Goal: Navigation & Orientation: Find specific page/section

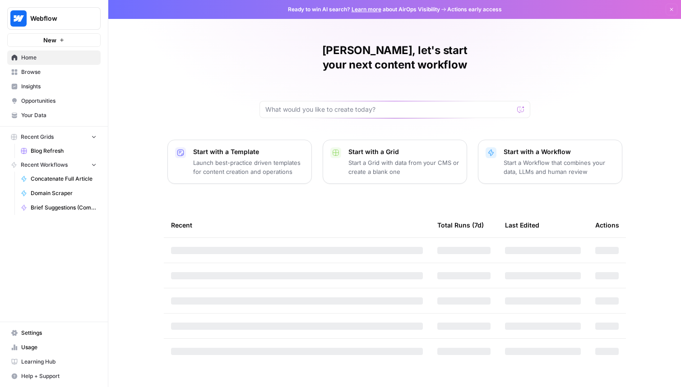
click at [51, 74] on span "Browse" at bounding box center [58, 72] width 75 height 8
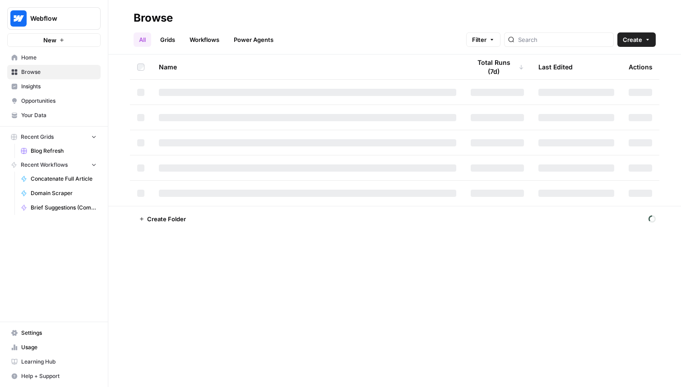
click at [53, 82] on link "Insights" at bounding box center [53, 86] width 93 height 14
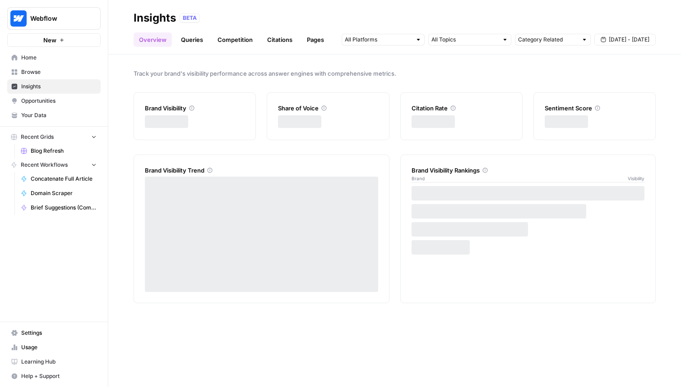
click at [62, 67] on link "Browse" at bounding box center [53, 72] width 93 height 14
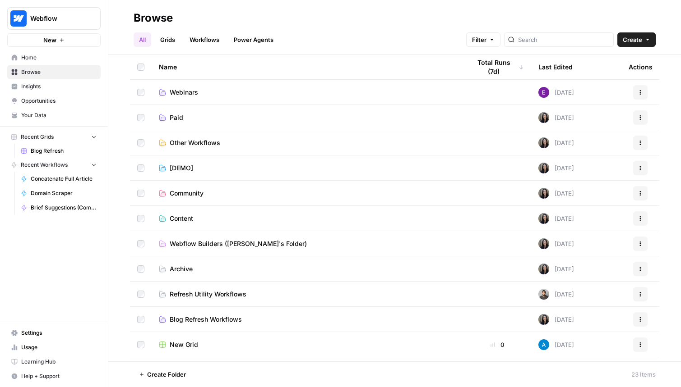
click at [67, 57] on span "Home" at bounding box center [58, 58] width 75 height 8
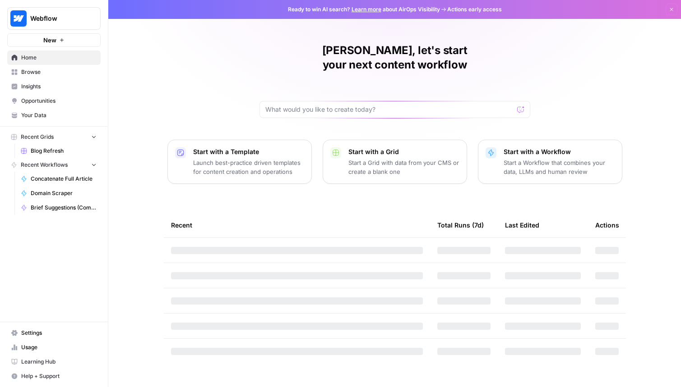
click at [67, 57] on span "Home" at bounding box center [58, 58] width 75 height 8
click at [66, 63] on link "Home" at bounding box center [53, 58] width 93 height 14
click at [66, 73] on span "Browse" at bounding box center [58, 72] width 75 height 8
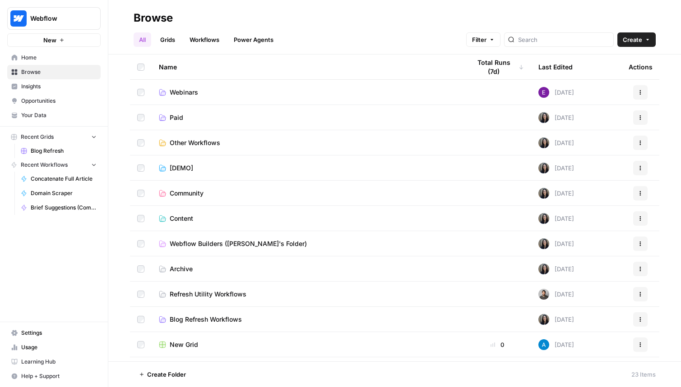
click at [66, 83] on span "Insights" at bounding box center [58, 87] width 75 height 8
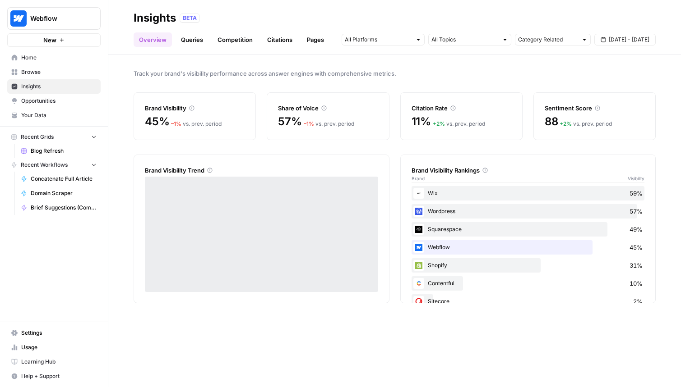
click at [69, 69] on span "Browse" at bounding box center [58, 72] width 75 height 8
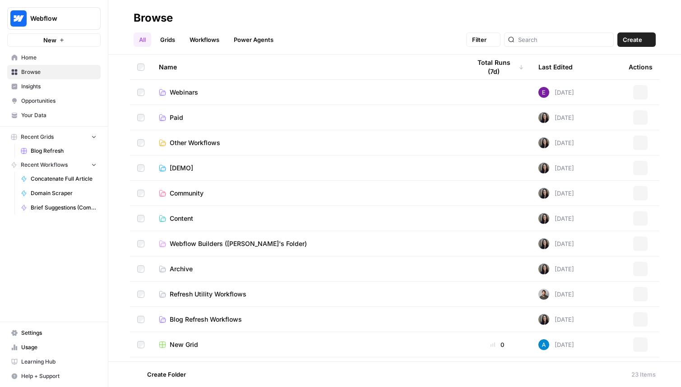
click at [69, 78] on link "Browse" at bounding box center [53, 72] width 93 height 14
click at [69, 83] on span "Insights" at bounding box center [58, 87] width 75 height 8
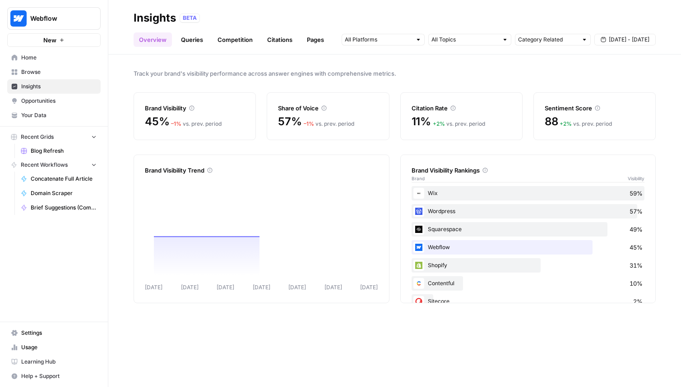
click at [66, 97] on span "Opportunities" at bounding box center [58, 101] width 75 height 8
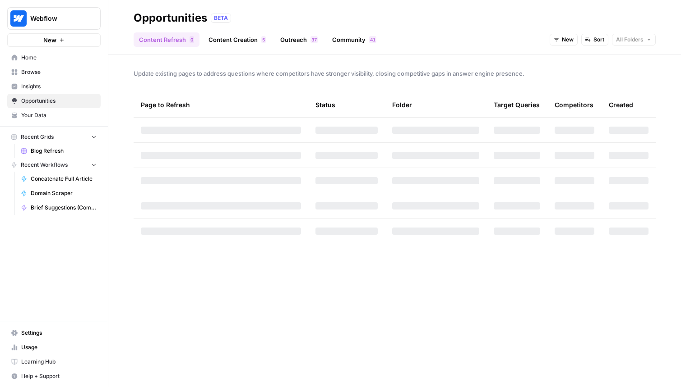
click at [63, 110] on link "Your Data" at bounding box center [53, 115] width 93 height 14
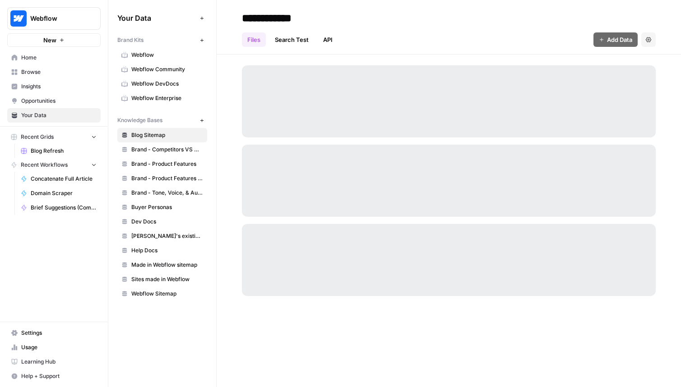
click at [65, 92] on link "Insights" at bounding box center [53, 86] width 93 height 14
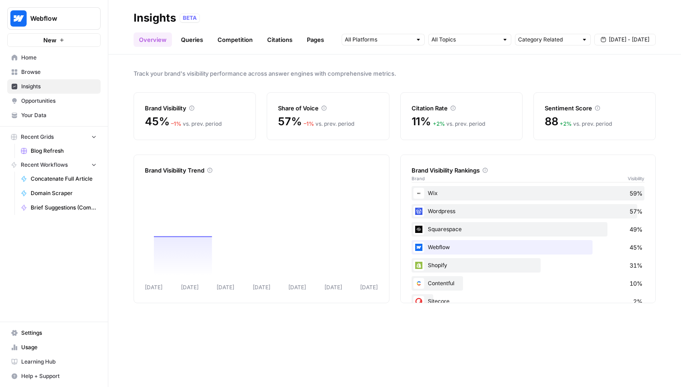
click at [65, 101] on span "Opportunities" at bounding box center [58, 101] width 75 height 8
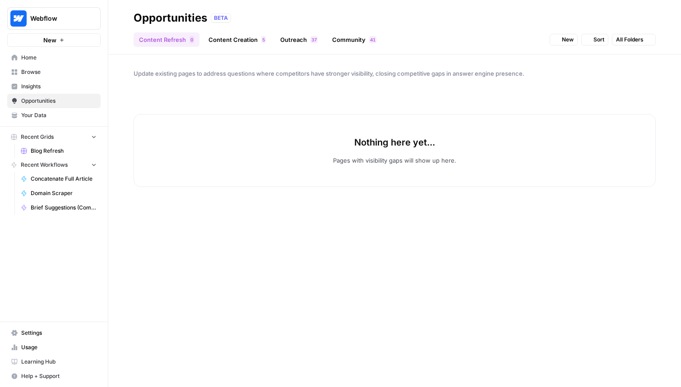
click at [65, 111] on span "Your Data" at bounding box center [58, 115] width 75 height 8
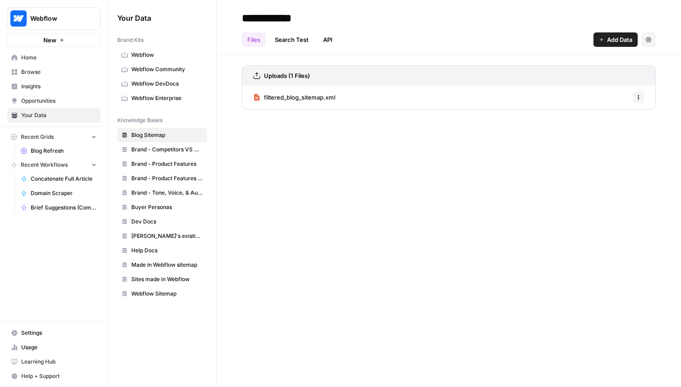
click at [67, 101] on span "Opportunities" at bounding box center [58, 101] width 75 height 8
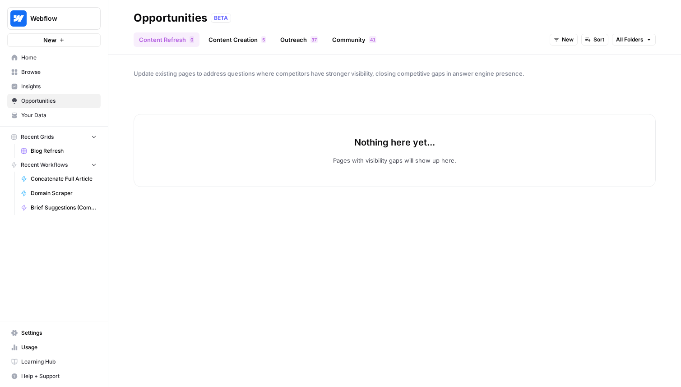
click at [267, 37] on link "Content Creation 5" at bounding box center [237, 39] width 68 height 14
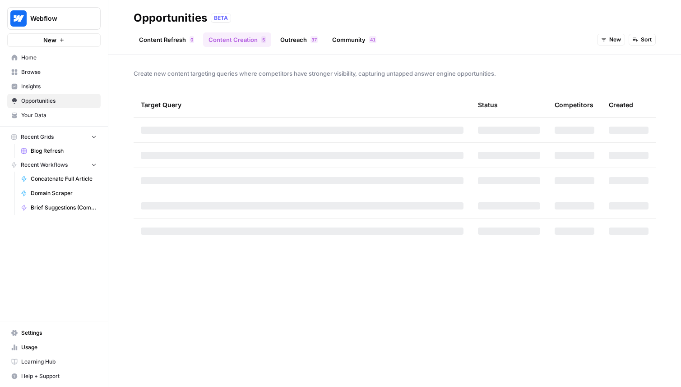
click at [304, 38] on link "Outreach 7 3" at bounding box center [299, 39] width 48 height 14
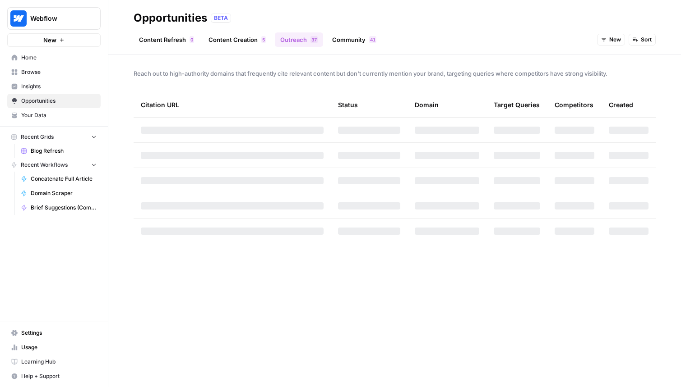
click at [323, 40] on ul "Content Refresh 0 Content Creation 5 Outreach 7 3 Community 1 4" at bounding box center [258, 39] width 248 height 14
click at [355, 40] on link "Community 1 4" at bounding box center [354, 39] width 55 height 14
click at [302, 31] on div "Content Refresh 0 Content Creation 5 Outreach 7 3 Community 1 4 New Sort" at bounding box center [395, 36] width 522 height 22
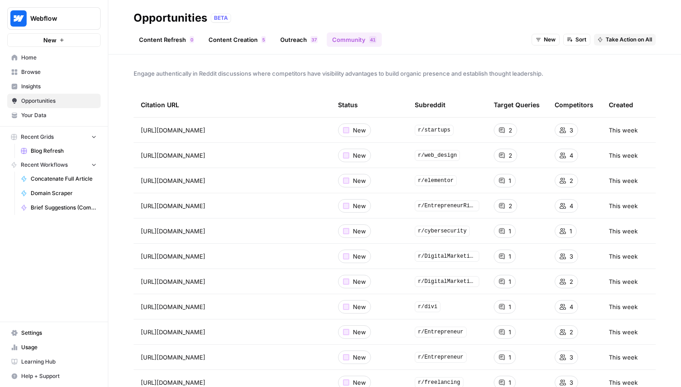
click at [217, 35] on link "Content Creation 5" at bounding box center [237, 39] width 68 height 14
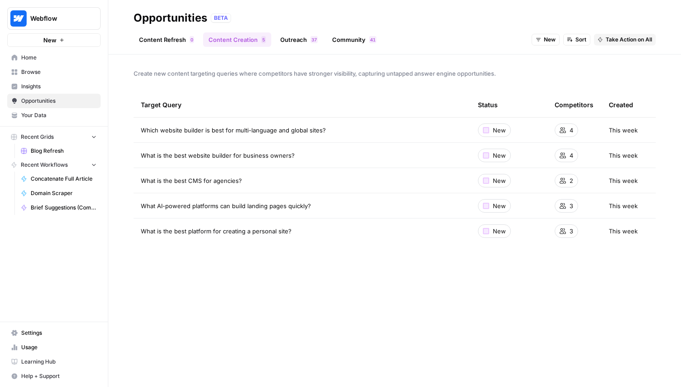
click at [272, 37] on ul "Content Refresh 0 Content Creation 5 Outreach 7 3 Community 1 4" at bounding box center [258, 39] width 248 height 14
click at [310, 38] on div "7 3" at bounding box center [313, 39] width 7 height 7
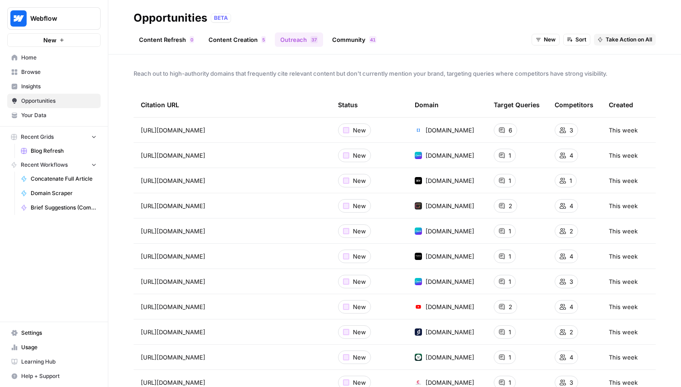
click at [272, 46] on ul "Content Refresh 0 Content Creation 5 Outreach 7 3 Community 1 4" at bounding box center [258, 39] width 248 height 14
click at [246, 41] on link "Content Creation 5" at bounding box center [237, 39] width 68 height 14
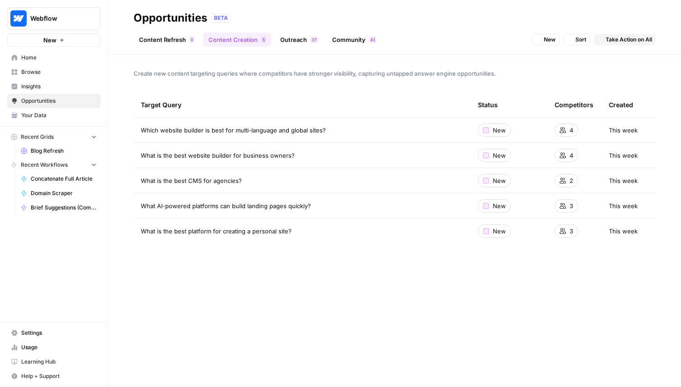
click at [166, 45] on link "Content Refresh 0" at bounding box center [167, 39] width 66 height 14
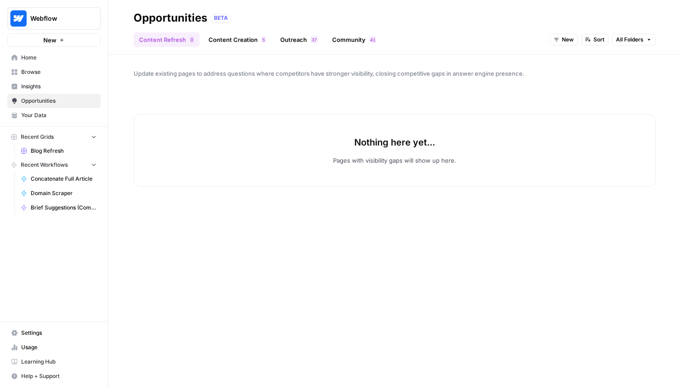
click at [330, 40] on link "Community 1 4" at bounding box center [354, 39] width 55 height 14
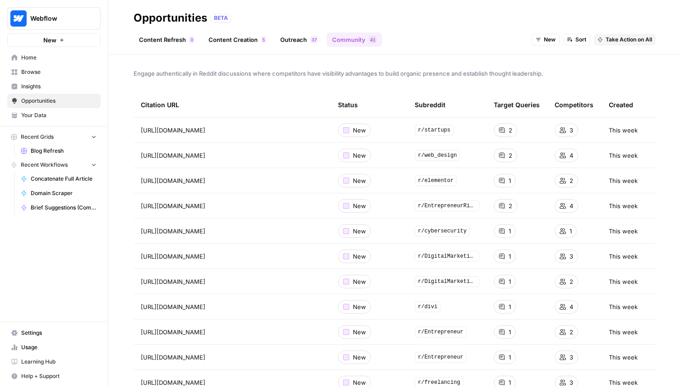
click at [317, 43] on link "Outreach 7 3" at bounding box center [299, 39] width 48 height 14
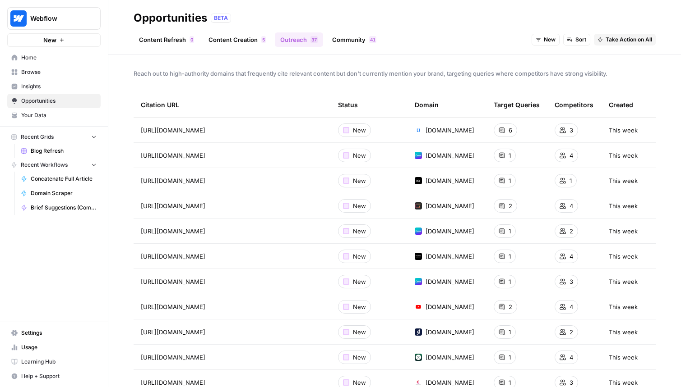
click at [358, 37] on link "Community 1 4" at bounding box center [354, 39] width 55 height 14
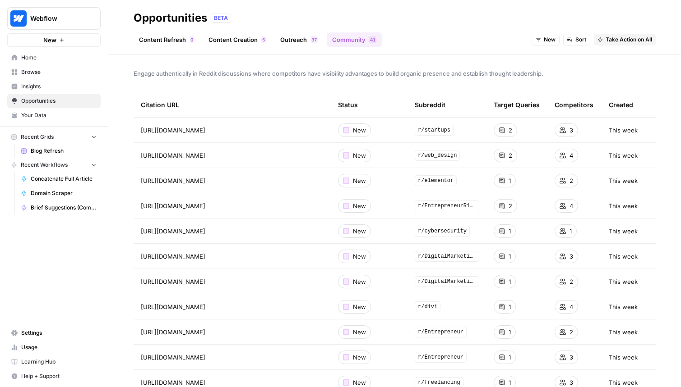
click at [275, 36] on link "Outreach 7 3" at bounding box center [299, 39] width 48 height 14
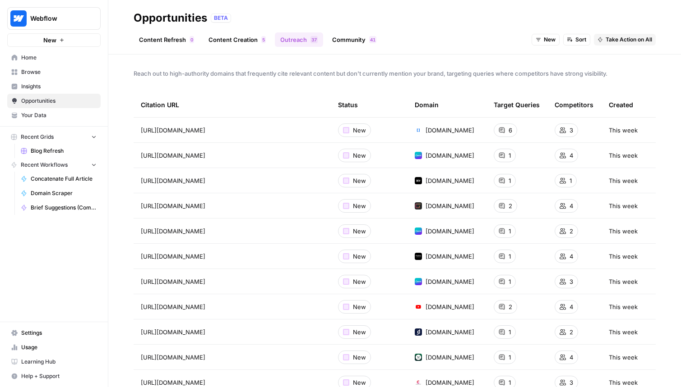
click at [355, 47] on header "Opportunities BETA Content Refresh 0 Content Creation 5 Outreach 7 3 Community …" at bounding box center [394, 27] width 572 height 55
click at [355, 42] on link "Community 1 4" at bounding box center [354, 39] width 55 height 14
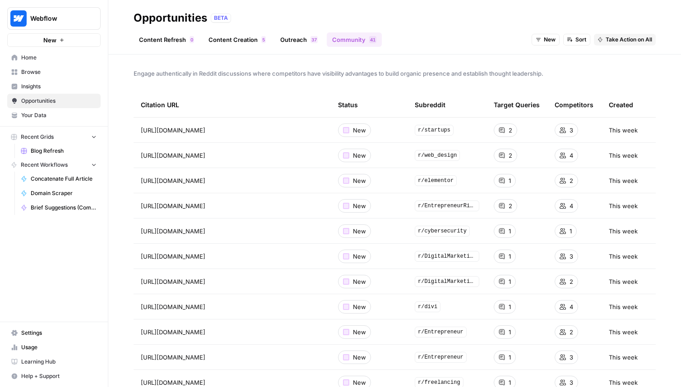
click at [350, 132] on div "New" at bounding box center [354, 131] width 33 height 14
click at [295, 32] on div "Content Refresh 0 Content Creation 5 Outreach 7 3 Community 1 4 New Sort Take A…" at bounding box center [395, 36] width 522 height 22
click at [283, 34] on link "Outreach 7 3" at bounding box center [299, 39] width 48 height 14
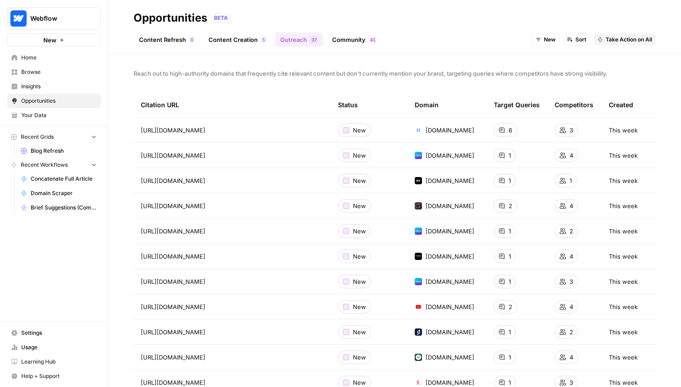
click at [220, 43] on link "Content Creation 5" at bounding box center [237, 39] width 68 height 14
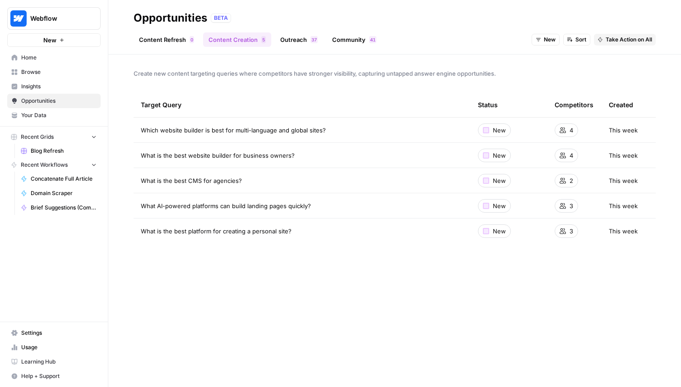
click at [362, 42] on link "Community 1 4" at bounding box center [354, 39] width 55 height 14
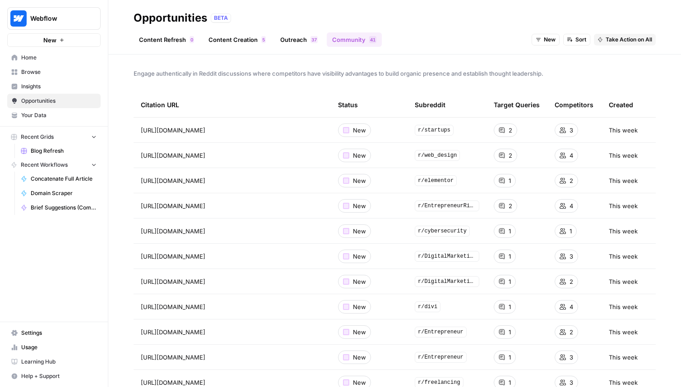
click at [285, 40] on link "Outreach 7 3" at bounding box center [299, 39] width 48 height 14
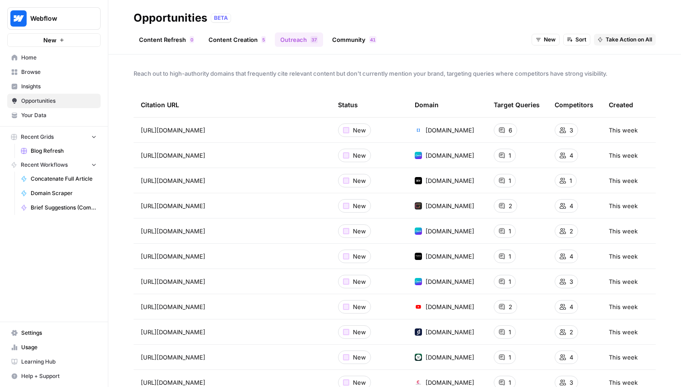
click at [215, 47] on header "Opportunities BETA Content Refresh 0 Content Creation 5 Outreach 7 3 Community …" at bounding box center [394, 27] width 572 height 55
click at [213, 44] on link "Content Creation 5" at bounding box center [237, 39] width 68 height 14
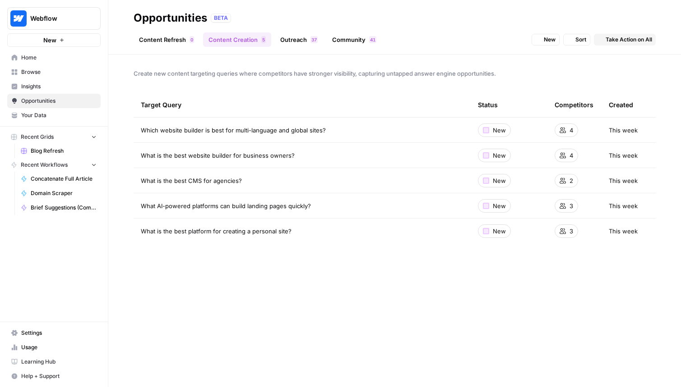
click at [161, 44] on link "Content Refresh 0" at bounding box center [167, 39] width 66 height 14
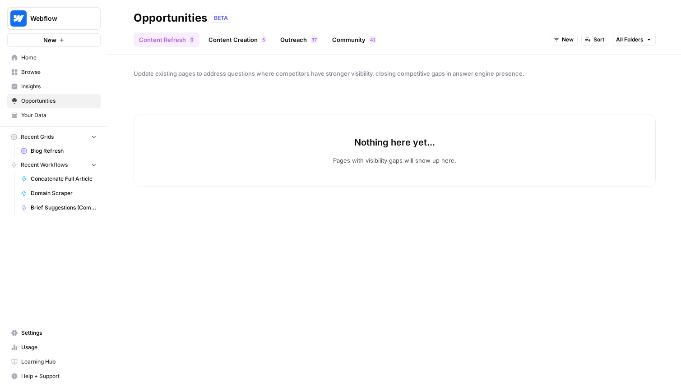
click at [357, 45] on link "Community 1 4" at bounding box center [354, 39] width 55 height 14
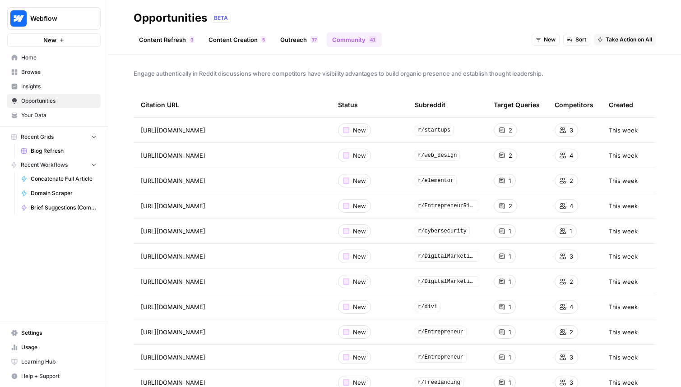
click at [301, 49] on header "Opportunities BETA Content Refresh 0 Content Creation 5 Outreach 7 3 Community …" at bounding box center [394, 27] width 572 height 55
click at [279, 37] on link "Outreach 7 3" at bounding box center [299, 39] width 48 height 14
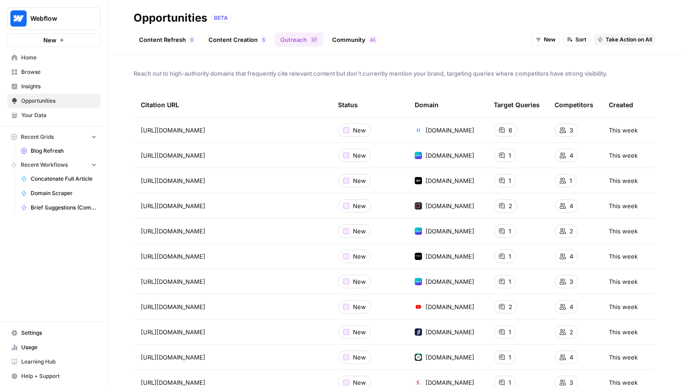
click at [229, 41] on link "Content Creation 5" at bounding box center [237, 39] width 68 height 14
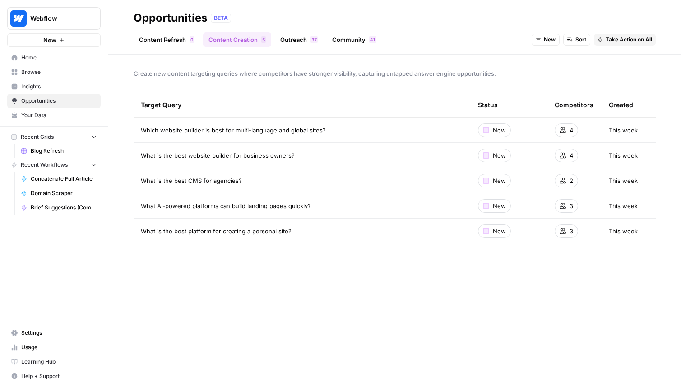
click at [318, 41] on link "Outreach 7 3" at bounding box center [299, 39] width 48 height 14
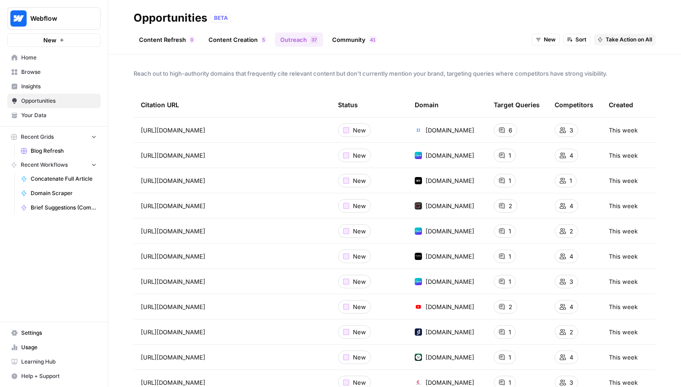
click at [346, 36] on link "Community 1 4" at bounding box center [354, 39] width 55 height 14
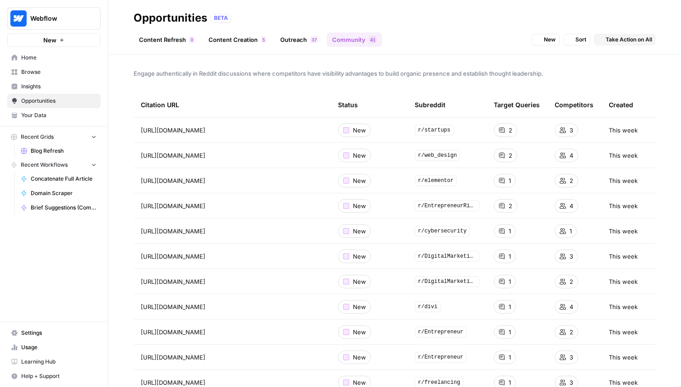
click at [263, 40] on span "5" at bounding box center [263, 39] width 3 height 7
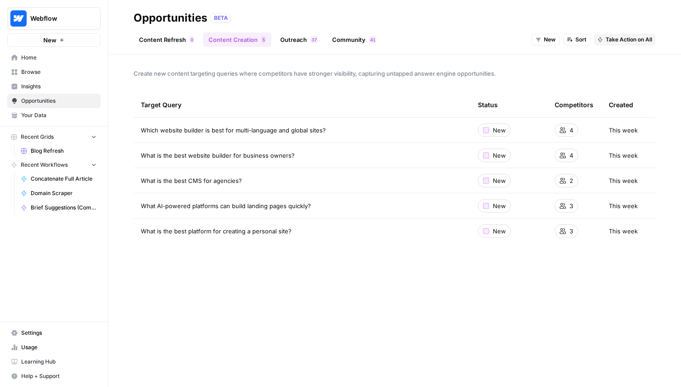
click at [322, 54] on header "Opportunities BETA Content Refresh 0 Content Creation 5 Outreach 7 3 Community …" at bounding box center [394, 27] width 572 height 55
click at [333, 47] on header "Opportunities BETA Content Refresh 0 Content Creation 5 Outreach 7 3 Community …" at bounding box center [394, 27] width 572 height 55
click at [331, 46] on link "Community 1 4" at bounding box center [354, 39] width 55 height 14
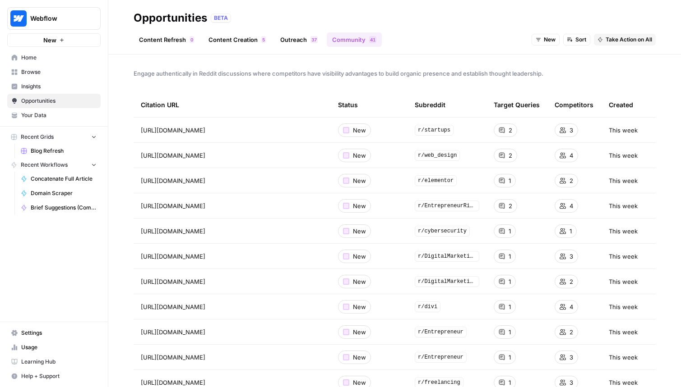
click at [290, 54] on header "Opportunities BETA Content Refresh 0 Content Creation 5 Outreach 7 3 Community …" at bounding box center [394, 27] width 572 height 55
click at [294, 45] on link "Outreach 7 3" at bounding box center [299, 39] width 48 height 14
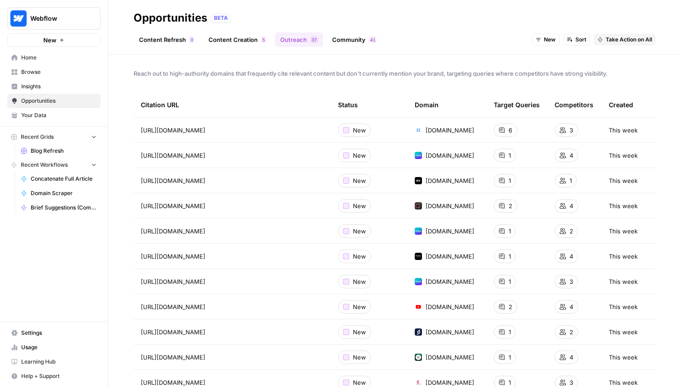
click at [493, 120] on td "6" at bounding box center [516, 130] width 61 height 25
click at [504, 127] on icon at bounding box center [501, 130] width 6 height 6
click at [210, 34] on link "Content Creation 5" at bounding box center [237, 39] width 68 height 14
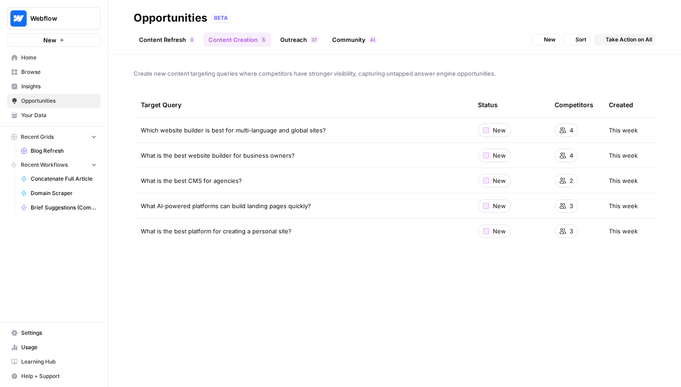
click at [176, 43] on link "Content Refresh 0" at bounding box center [167, 39] width 66 height 14
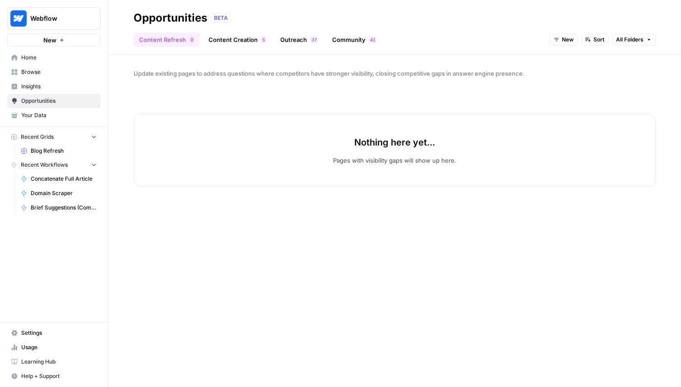
click at [273, 65] on div "Update existing pages to address questions where competitors have stronger visi…" at bounding box center [394, 221] width 572 height 333
click at [249, 46] on link "Content Creation 5" at bounding box center [237, 39] width 68 height 14
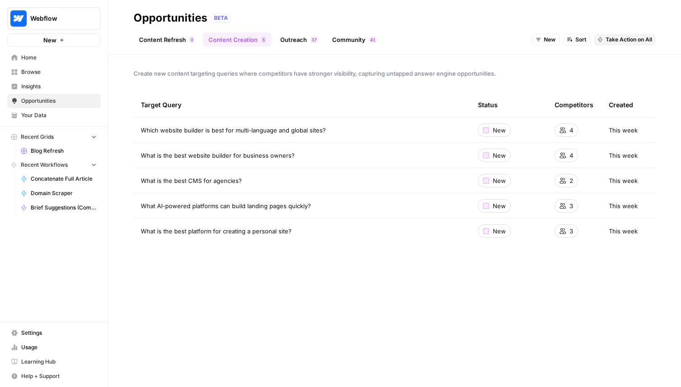
click at [305, 43] on link "Outreach 7 3" at bounding box center [299, 39] width 48 height 14
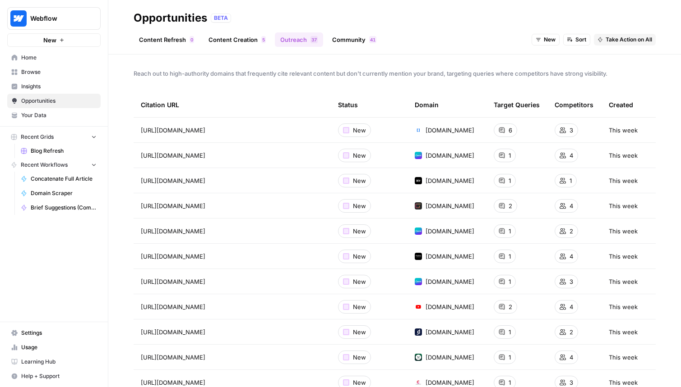
click at [378, 45] on link "Community 1 4" at bounding box center [354, 39] width 55 height 14
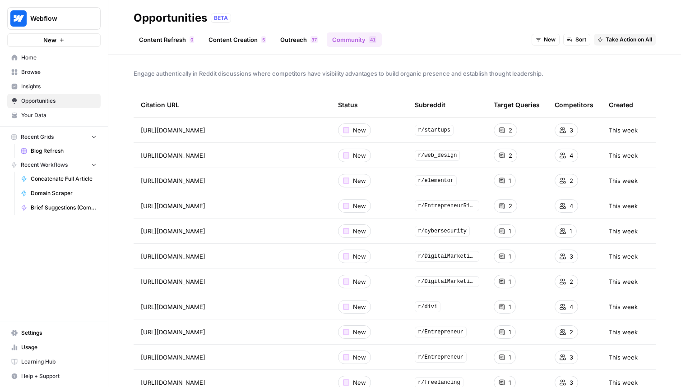
click at [413, 55] on div "Engage authentically in Reddit discussions where competitors have visibility ad…" at bounding box center [394, 221] width 572 height 333
click at [281, 45] on link "Outreach 7 3" at bounding box center [299, 39] width 48 height 14
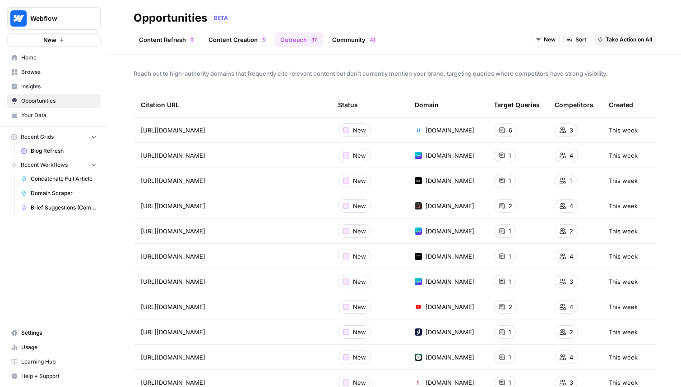
click at [235, 45] on link "Content Creation 5" at bounding box center [237, 39] width 68 height 14
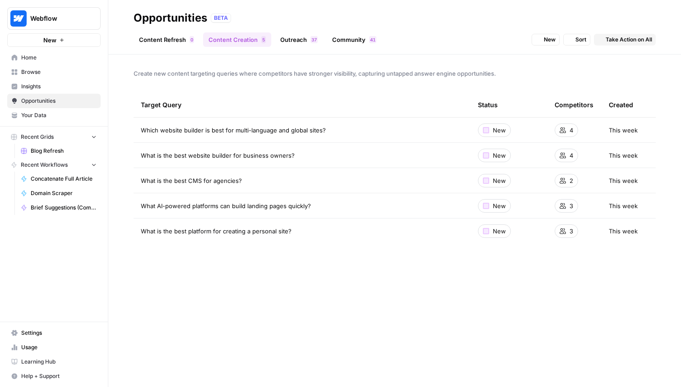
click at [154, 44] on link "Content Refresh 0" at bounding box center [167, 39] width 66 height 14
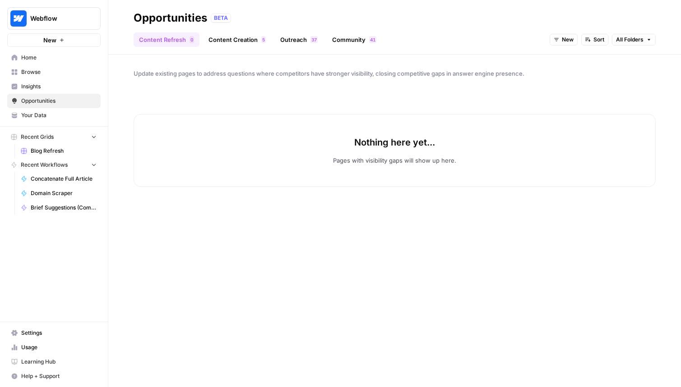
click at [158, 60] on div "Update existing pages to address questions where competitors have stronger visi…" at bounding box center [394, 221] width 572 height 333
click at [348, 41] on link "Community 1 4" at bounding box center [354, 39] width 55 height 14
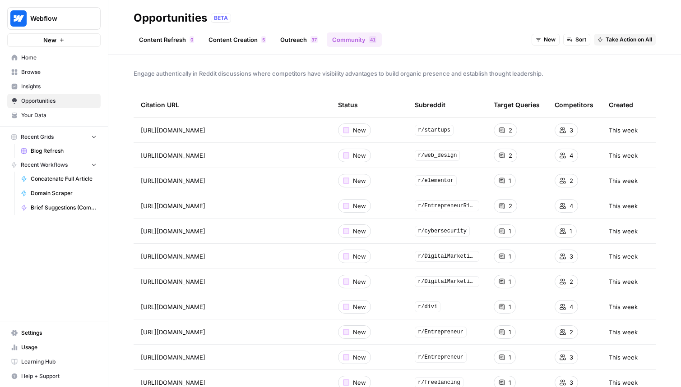
click at [297, 44] on link "Outreach 7 3" at bounding box center [299, 39] width 48 height 14
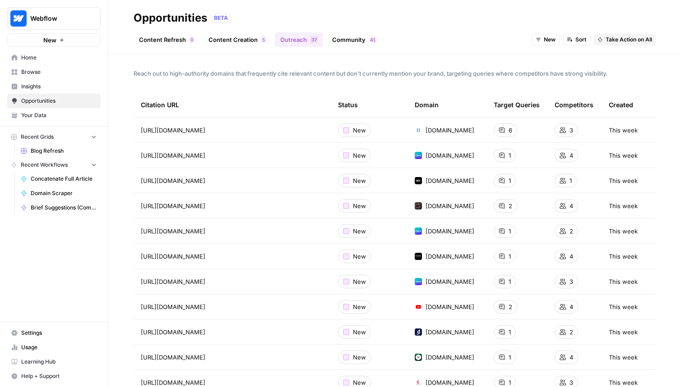
click at [245, 46] on link "Content Creation 5" at bounding box center [237, 39] width 68 height 14
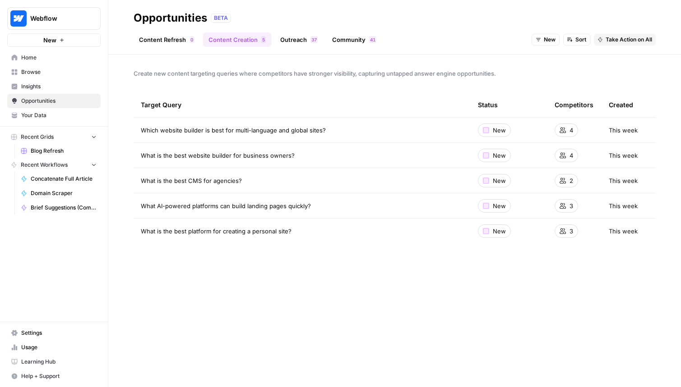
click at [304, 32] on link "Outreach 7 3" at bounding box center [299, 39] width 48 height 14
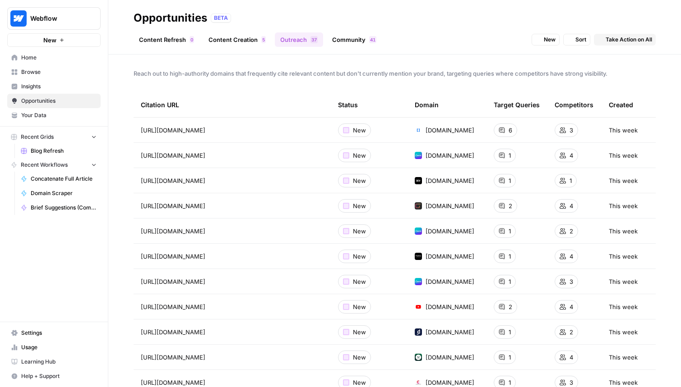
click at [364, 40] on link "Community 1 4" at bounding box center [354, 39] width 55 height 14
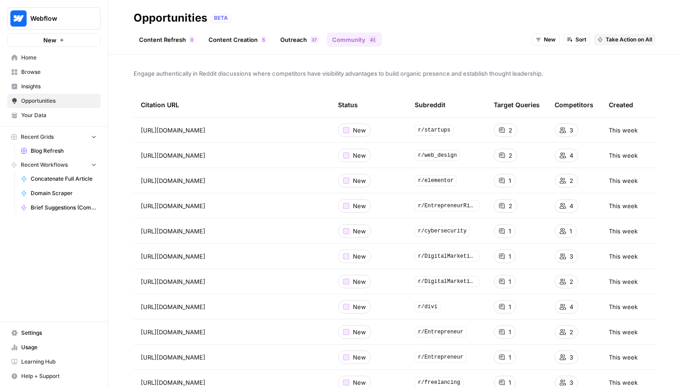
click at [243, 51] on header "Opportunities BETA Content Refresh 0 Content Creation 5 Outreach 7 3 Community …" at bounding box center [394, 27] width 572 height 55
click at [253, 41] on link "Content Creation 5" at bounding box center [237, 39] width 68 height 14
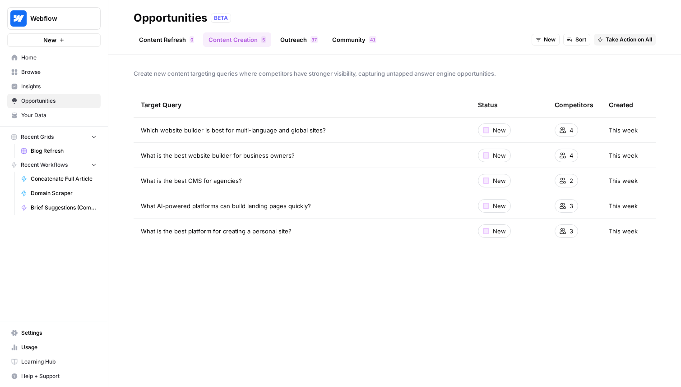
click at [298, 37] on link "Outreach 7 3" at bounding box center [299, 39] width 48 height 14
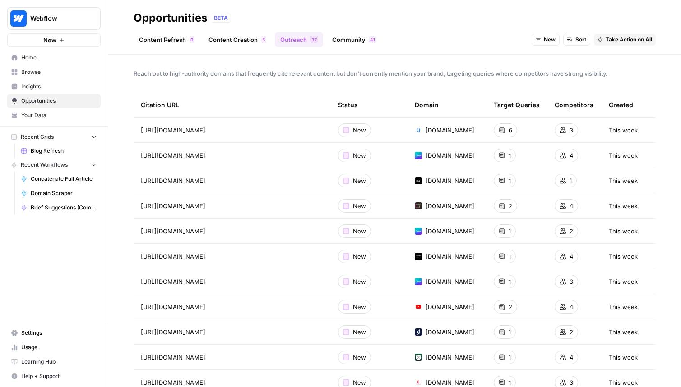
click at [353, 50] on header "Opportunities BETA Content Refresh 0 Content Creation 5 Outreach 7 3 Community …" at bounding box center [394, 27] width 572 height 55
click at [362, 47] on header "Opportunities BETA Content Refresh 0 Content Creation 5 Outreach 7 3 Community …" at bounding box center [394, 27] width 572 height 55
click at [361, 46] on link "Community 1 4" at bounding box center [354, 39] width 55 height 14
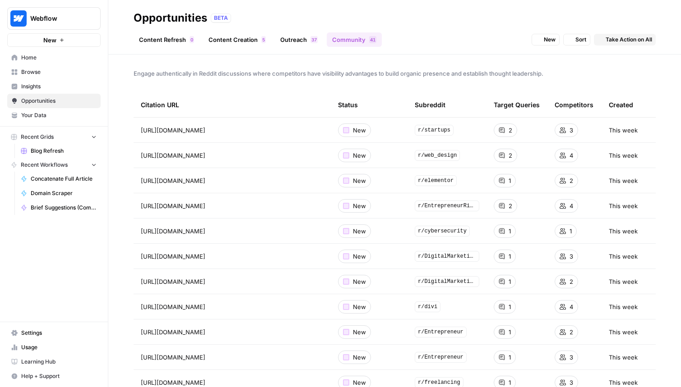
click at [297, 43] on link "Outreach 7 3" at bounding box center [299, 39] width 48 height 14
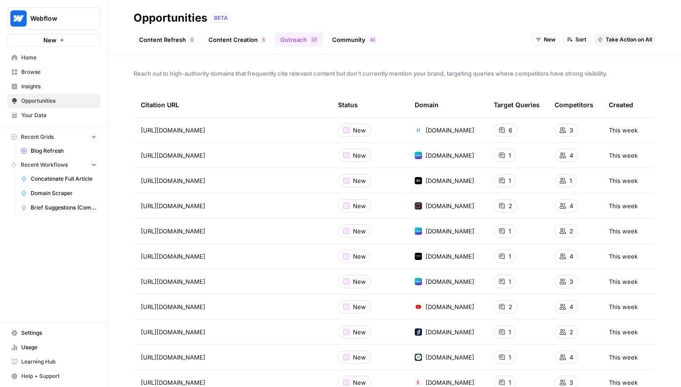
click at [250, 48] on header "Opportunities BETA Content Refresh 0 Content Creation 5 Outreach 7 3 Community …" at bounding box center [394, 27] width 572 height 55
click at [246, 42] on link "Content Creation 5" at bounding box center [237, 39] width 68 height 14
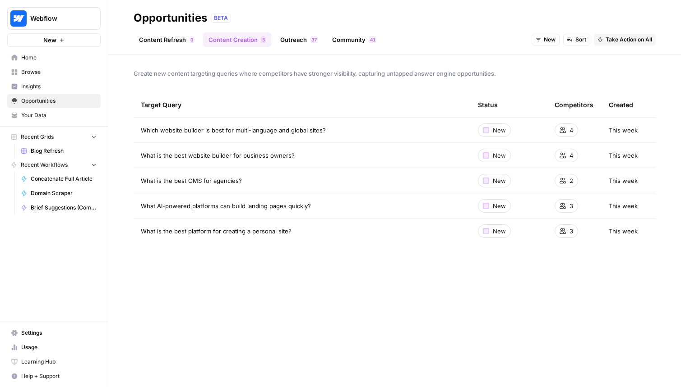
click at [346, 60] on div "Create new content targeting queries where competitors have stronger visibility…" at bounding box center [394, 221] width 572 height 333
click at [351, 42] on link "Community 1 4" at bounding box center [354, 39] width 55 height 14
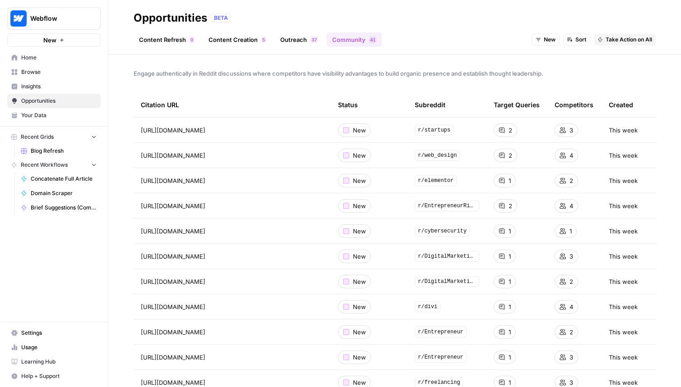
click at [300, 43] on link "Outreach 7 3" at bounding box center [299, 39] width 48 height 14
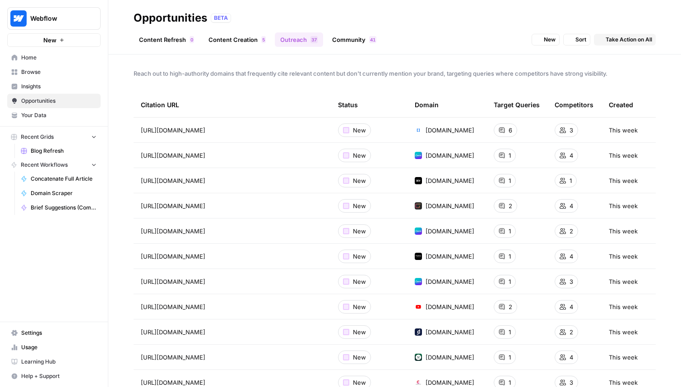
click at [254, 33] on link "Content Creation 5" at bounding box center [237, 39] width 68 height 14
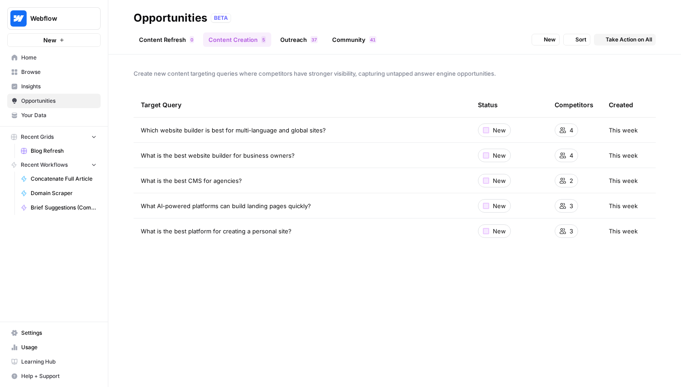
click at [247, 41] on link "Content Creation 5" at bounding box center [237, 39] width 68 height 14
click at [299, 42] on link "Outreach 7 3" at bounding box center [299, 39] width 48 height 14
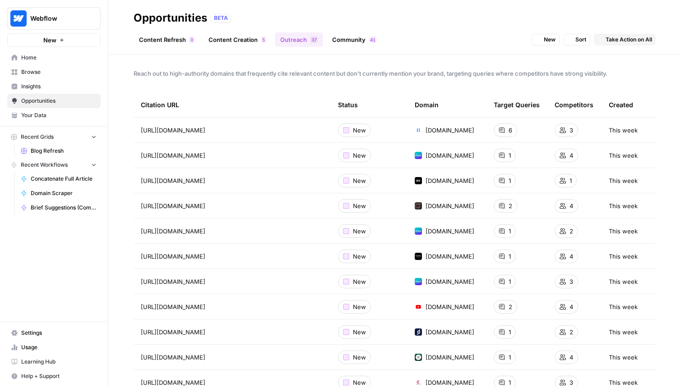
click at [354, 42] on link "Community 1 4" at bounding box center [354, 39] width 55 height 14
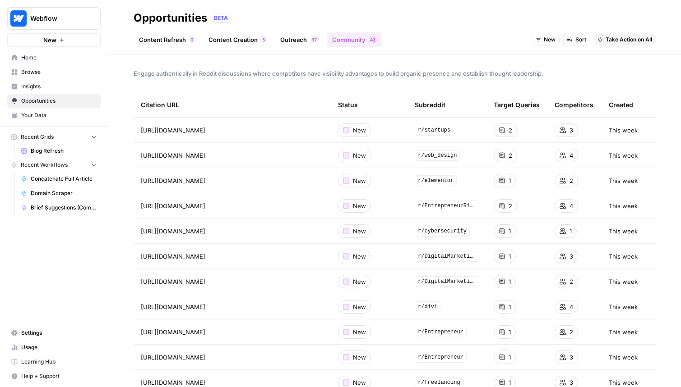
click at [293, 42] on link "Outreach 7 3" at bounding box center [299, 39] width 48 height 14
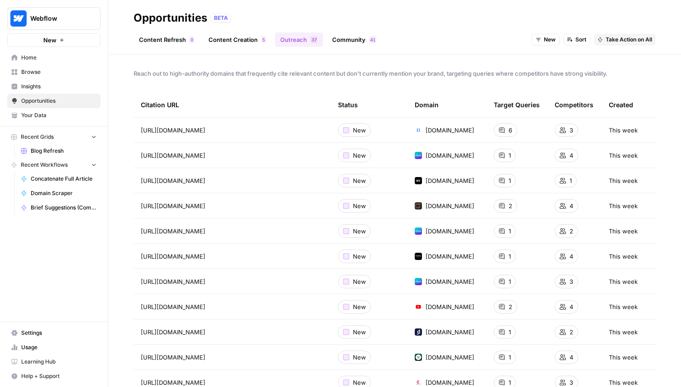
click at [254, 46] on link "Content Creation 5" at bounding box center [237, 39] width 68 height 14
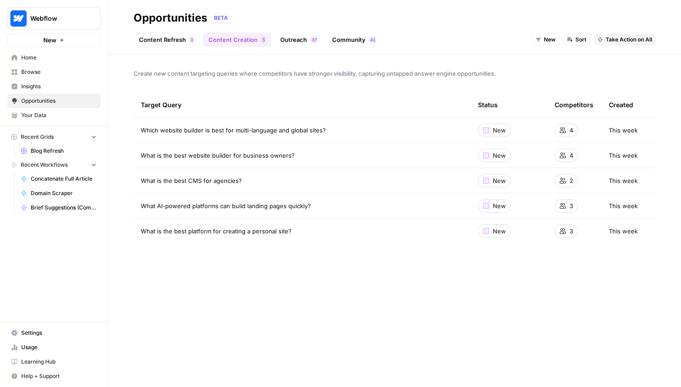
click at [338, 43] on link "Community 1 4" at bounding box center [354, 39] width 55 height 14
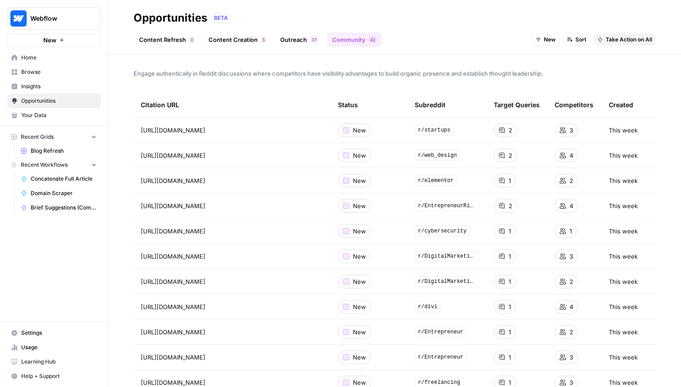
click at [376, 44] on link "Community 1 4" at bounding box center [354, 39] width 55 height 14
click at [269, 50] on header "Opportunities BETA Content Refresh 0 Content Creation 5 Outreach 7 3 Community …" at bounding box center [394, 27] width 572 height 55
click at [295, 46] on link "Outreach 7 3" at bounding box center [299, 39] width 48 height 14
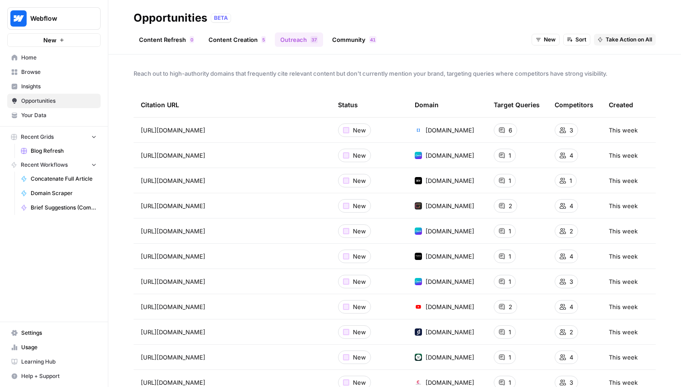
click at [234, 41] on link "Content Creation 5" at bounding box center [237, 39] width 68 height 14
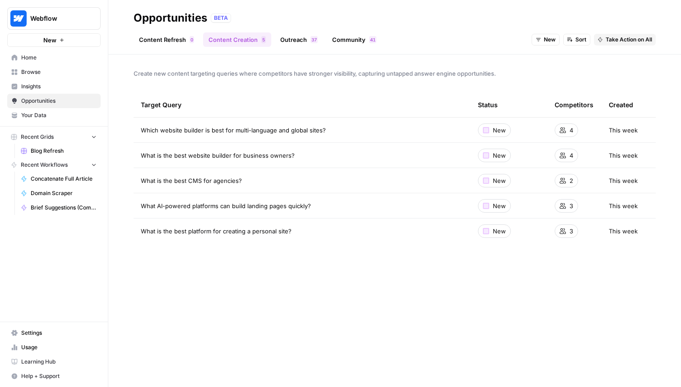
click at [301, 34] on link "Outreach 7 3" at bounding box center [299, 39] width 48 height 14
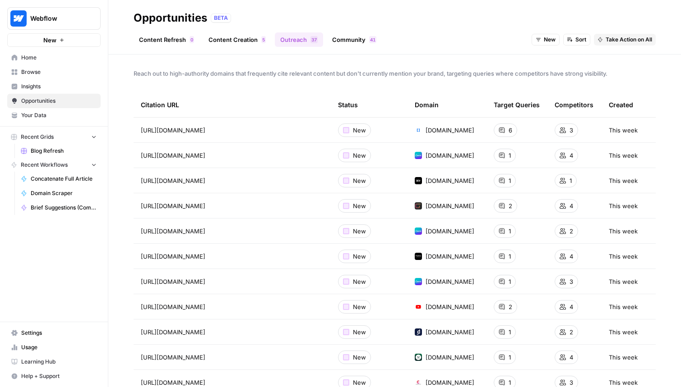
click at [240, 37] on link "Content Creation 5" at bounding box center [237, 39] width 68 height 14
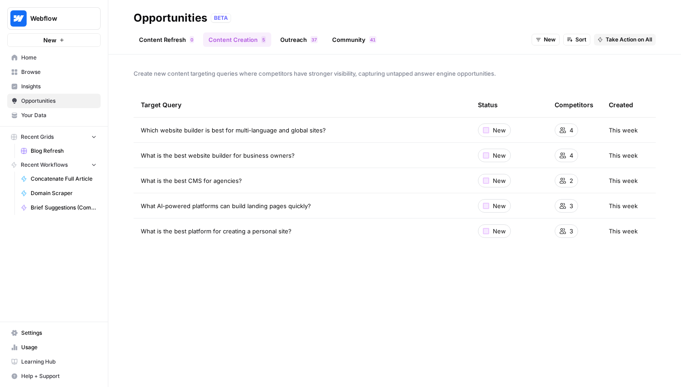
click at [157, 42] on link "Content Refresh 0" at bounding box center [167, 39] width 66 height 14
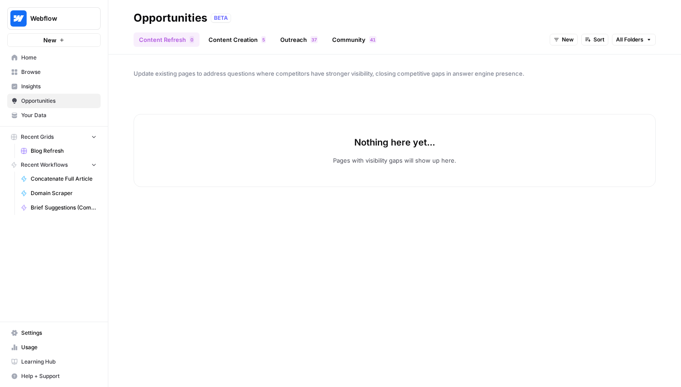
click at [292, 35] on link "Outreach 7 3" at bounding box center [299, 39] width 48 height 14
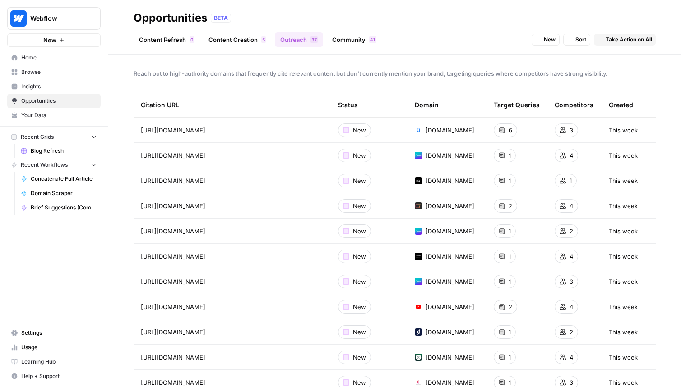
click at [358, 33] on link "Community 1 4" at bounding box center [354, 39] width 55 height 14
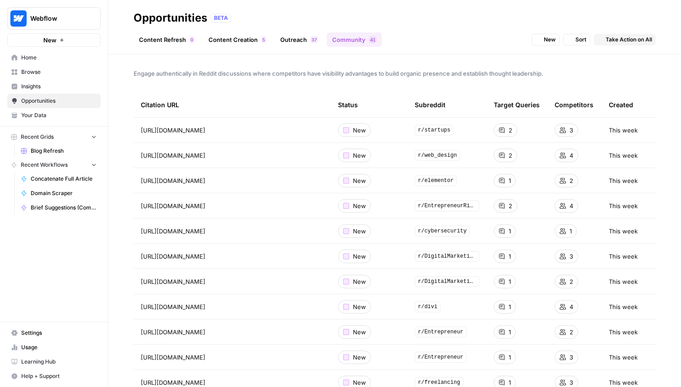
click at [253, 48] on header "Opportunities BETA Content Refresh 0 Content Creation 5 Outreach 7 3 Community …" at bounding box center [394, 27] width 572 height 55
click at [253, 41] on link "Content Creation 5" at bounding box center [237, 39] width 68 height 14
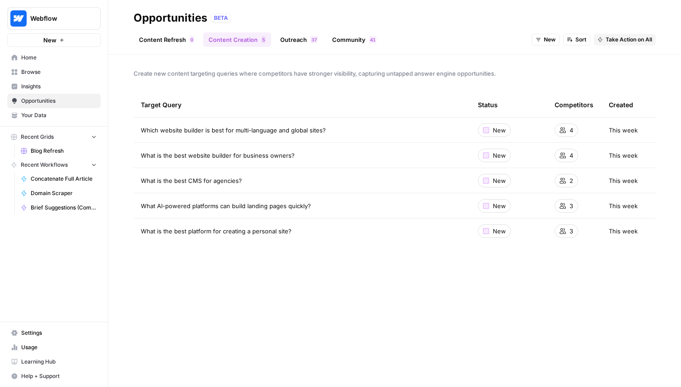
click at [317, 27] on div "Content Refresh 0 Content Creation 5 Outreach 7 3 Community 1 4 New Sort Take A…" at bounding box center [395, 36] width 522 height 22
click at [323, 34] on ul "Content Refresh 0 Content Creation 5 Outreach 7 3 Community 1 4" at bounding box center [258, 39] width 248 height 14
click at [334, 37] on link "Community 1 4" at bounding box center [354, 39] width 55 height 14
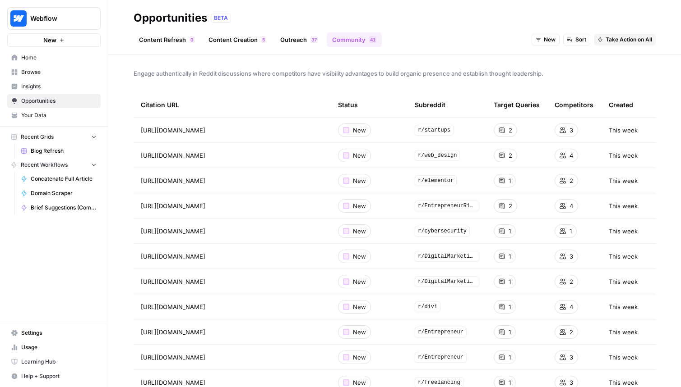
click at [283, 38] on link "Outreach 7 3" at bounding box center [299, 39] width 48 height 14
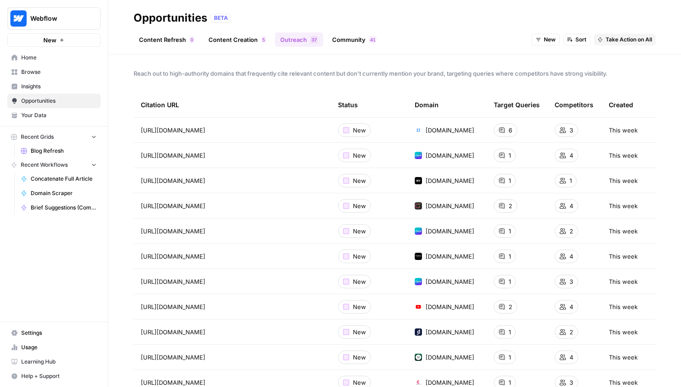
click at [292, 40] on link "Outreach 7 3" at bounding box center [299, 39] width 48 height 14
click at [255, 36] on link "Content Creation 5" at bounding box center [237, 39] width 68 height 14
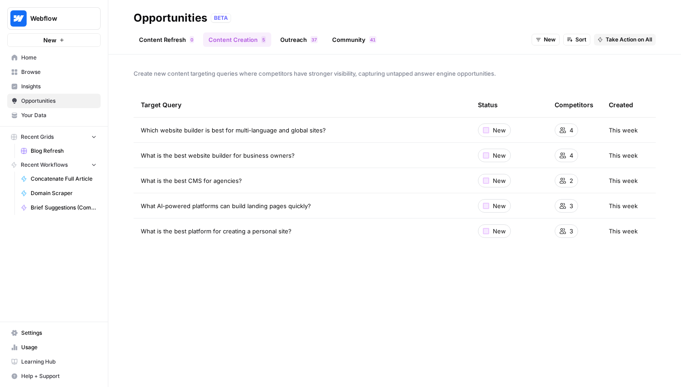
click at [76, 63] on link "Home" at bounding box center [53, 58] width 93 height 14
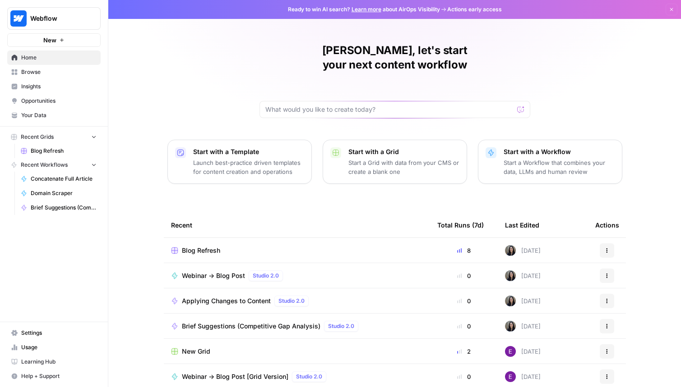
scroll to position [28, 0]
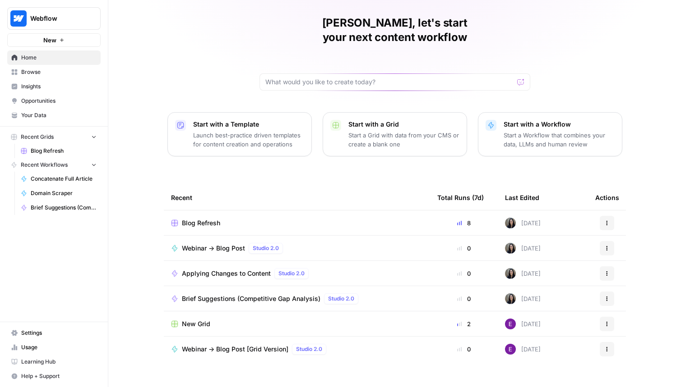
click at [225, 219] on div "Blog Refresh" at bounding box center [297, 223] width 252 height 9
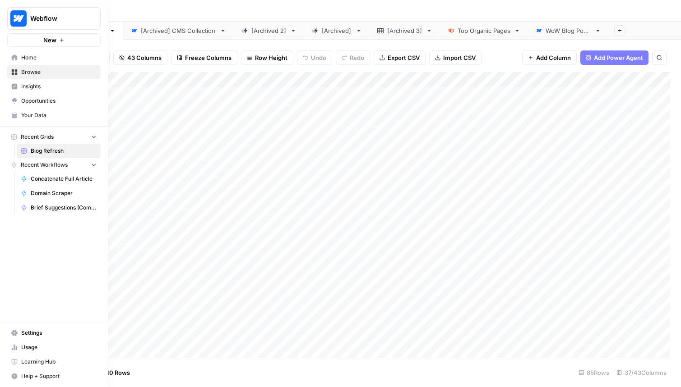
click at [20, 54] on link "Home" at bounding box center [53, 58] width 93 height 14
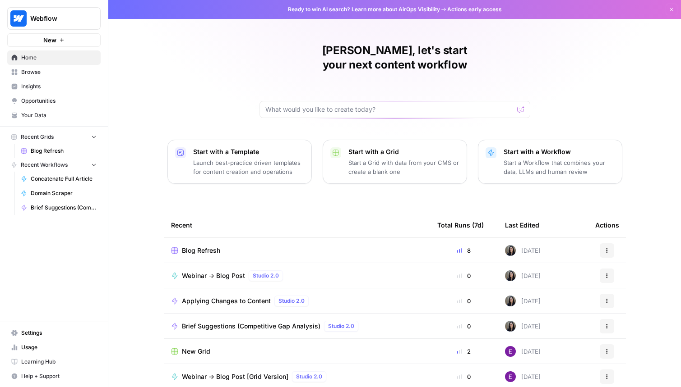
click at [23, 55] on span "Home" at bounding box center [58, 58] width 75 height 8
click at [111, 18] on icon "button" at bounding box center [109, 18] width 6 height 6
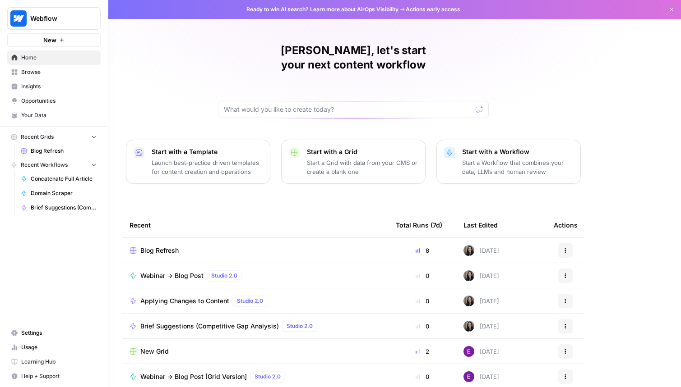
click at [107, 20] on icon "button" at bounding box center [109, 18] width 6 height 6
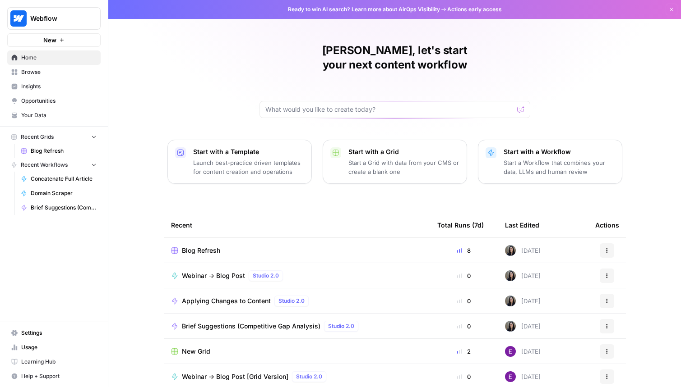
click at [107, 20] on icon "button" at bounding box center [109, 18] width 6 height 6
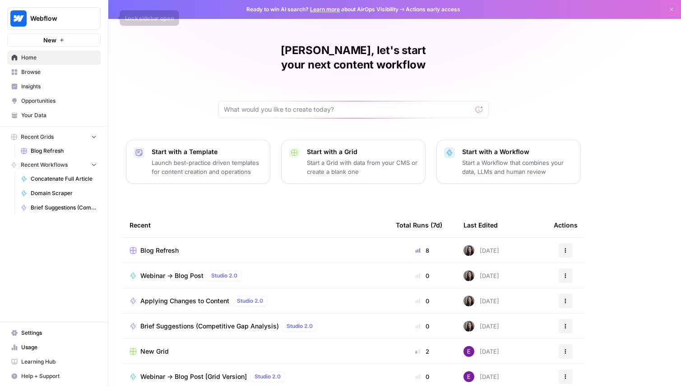
click at [113, 18] on button "button" at bounding box center [109, 18] width 9 height 9
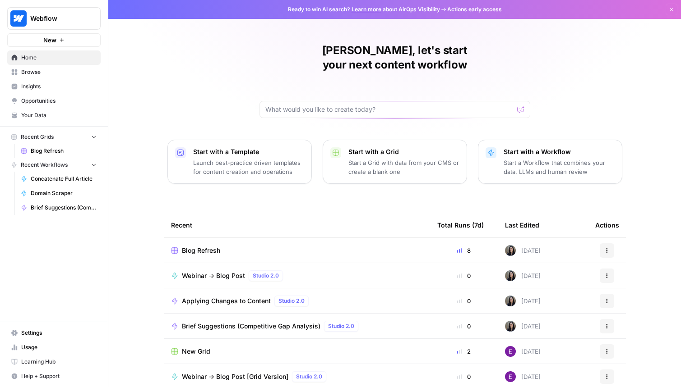
scroll to position [28, 0]
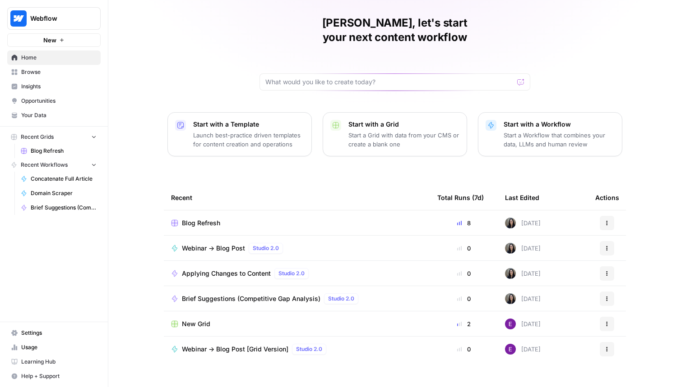
click at [190, 211] on td "Blog Refresh" at bounding box center [297, 223] width 266 height 25
click at [198, 219] on span "Blog Refresh" at bounding box center [201, 223] width 38 height 9
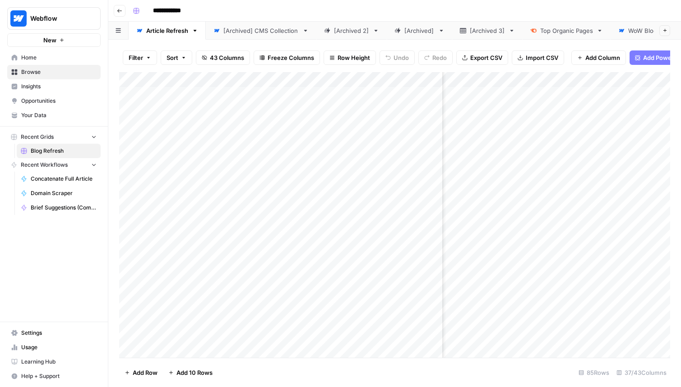
scroll to position [0, 2964]
click at [508, 121] on div "Add Column" at bounding box center [394, 215] width 551 height 286
click at [51, 78] on link "Browse" at bounding box center [53, 72] width 93 height 14
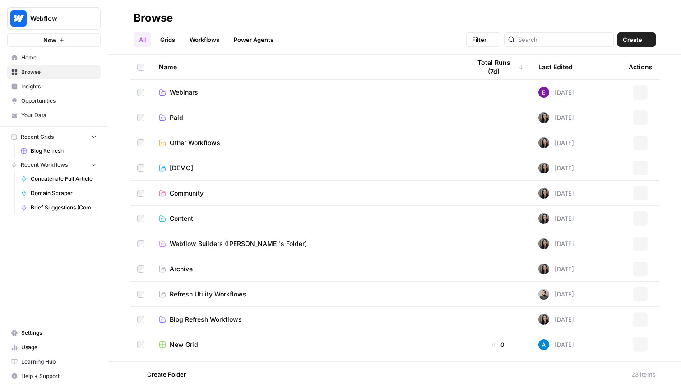
click at [59, 64] on link "Home" at bounding box center [53, 58] width 93 height 14
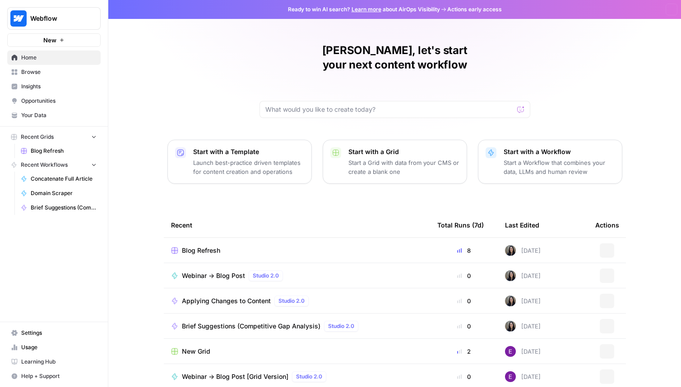
click at [59, 64] on link "Home" at bounding box center [53, 58] width 93 height 14
click at [60, 79] on link "Insights" at bounding box center [53, 86] width 93 height 14
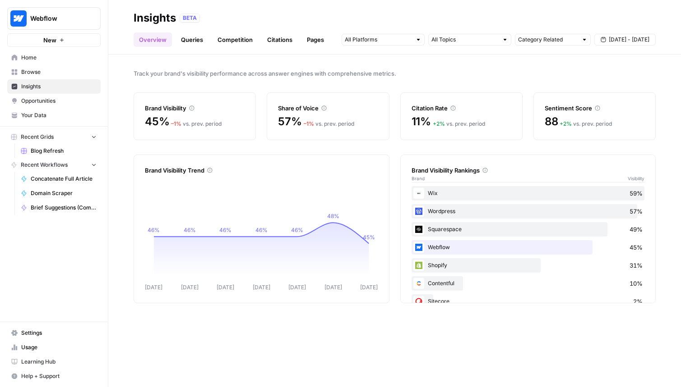
click at [303, 20] on div "BETA" at bounding box center [418, 18] width 476 height 9
click at [310, 37] on link "Pages" at bounding box center [315, 39] width 28 height 14
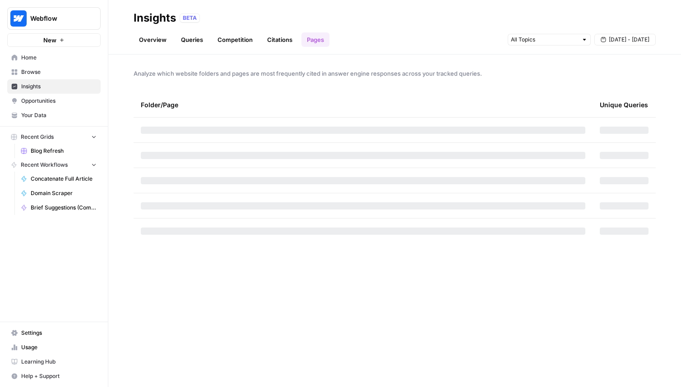
click at [264, 39] on link "Citations" at bounding box center [280, 39] width 36 height 14
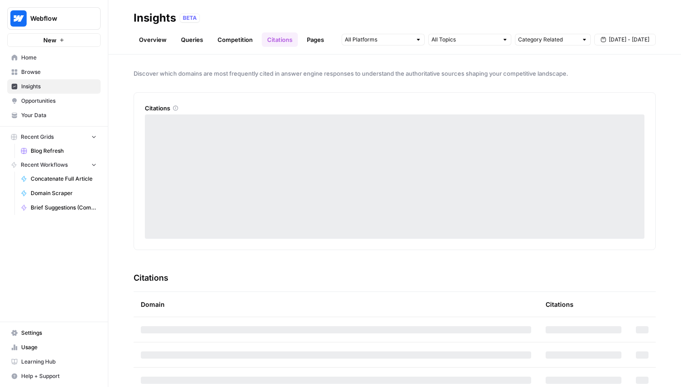
click at [208, 41] on ul "Overview Queries Competition Citations Pages" at bounding box center [232, 39] width 196 height 14
click at [171, 38] on ul "Overview Queries Competition Citations Pages" at bounding box center [232, 39] width 196 height 14
click at [154, 41] on link "Overview" at bounding box center [153, 39] width 38 height 14
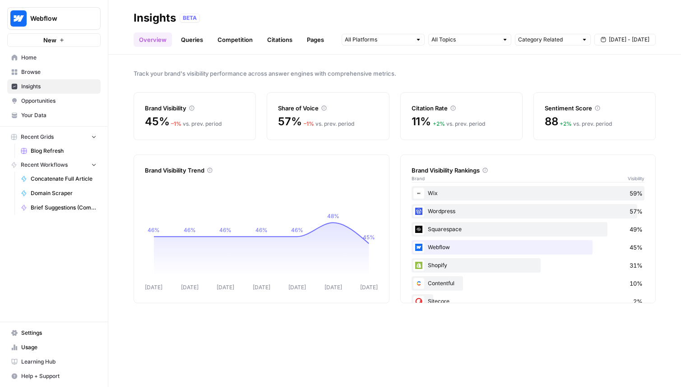
scroll to position [17, 0]
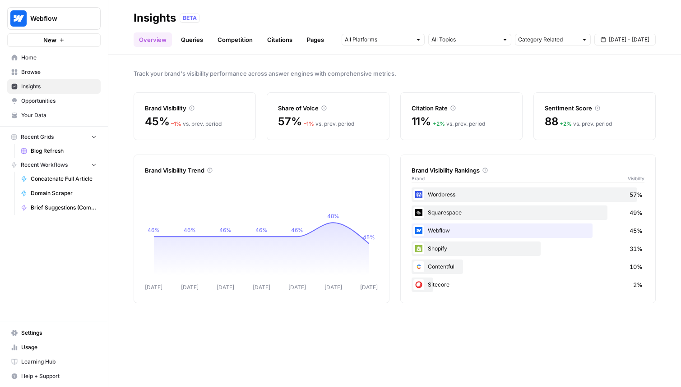
click at [189, 36] on link "Queries" at bounding box center [191, 39] width 33 height 14
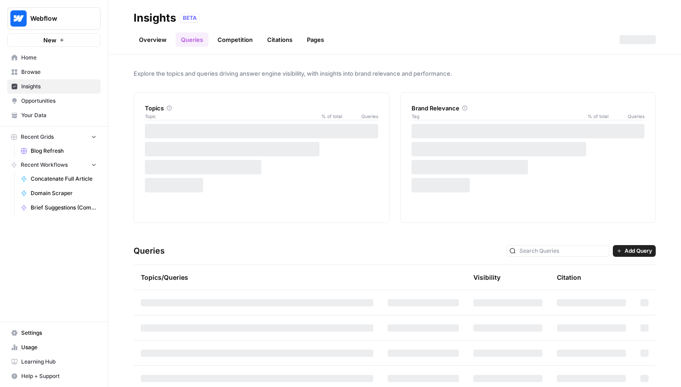
click at [143, 42] on link "Overview" at bounding box center [153, 39] width 38 height 14
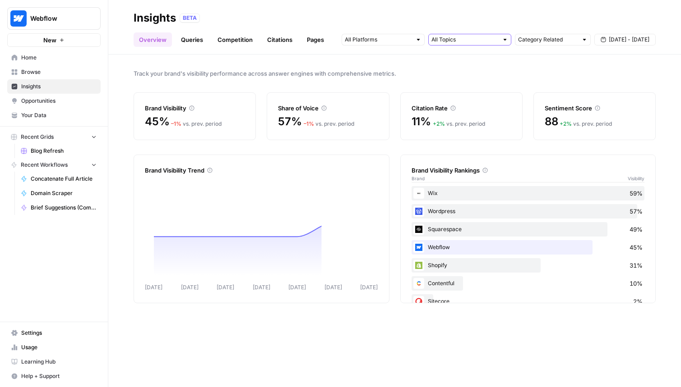
click at [454, 42] on input "text" at bounding box center [464, 39] width 67 height 9
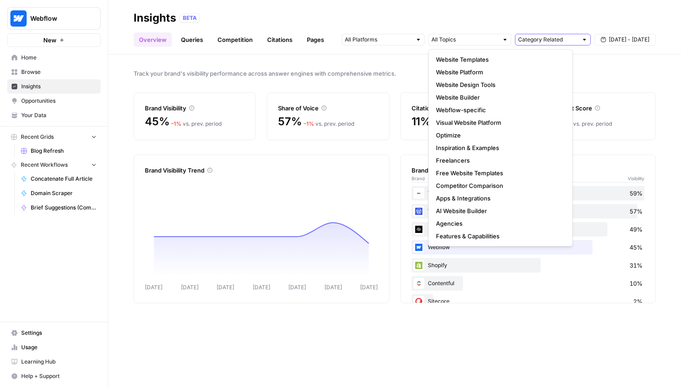
click at [554, 41] on input "text" at bounding box center [548, 39] width 60 height 9
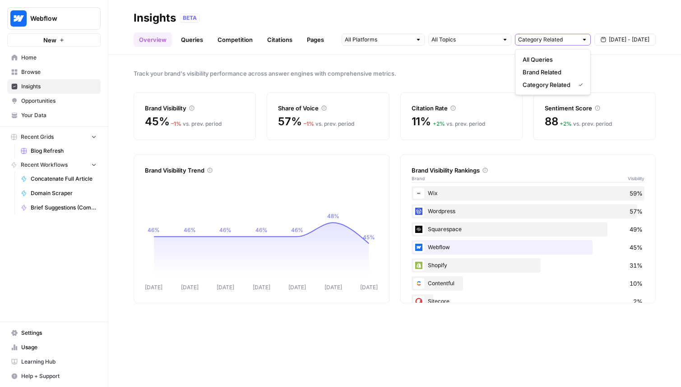
click at [641, 39] on span "[DATE] - [DATE]" at bounding box center [628, 40] width 41 height 8
type input "Category Related"
click at [596, 19] on div "BETA" at bounding box center [418, 18] width 476 height 9
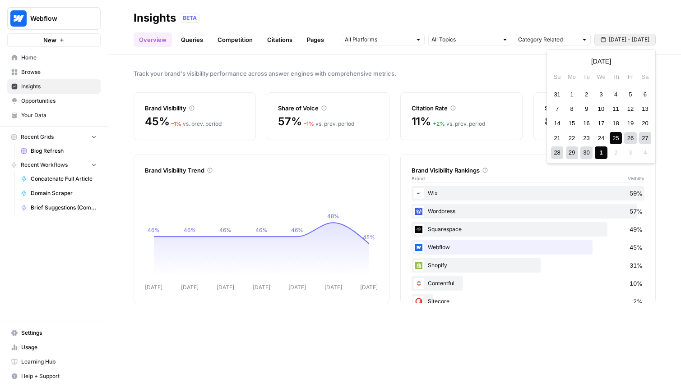
click at [623, 42] on span "[DATE] - [DATE]" at bounding box center [628, 40] width 41 height 8
click at [639, 64] on button "Next month" at bounding box center [643, 61] width 16 height 16
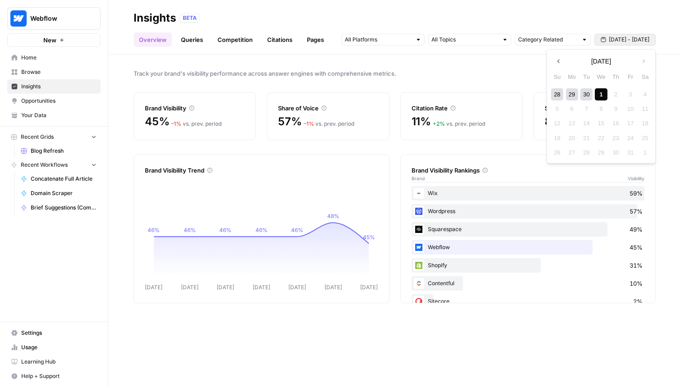
click at [551, 61] on button "Previous month" at bounding box center [558, 61] width 16 height 16
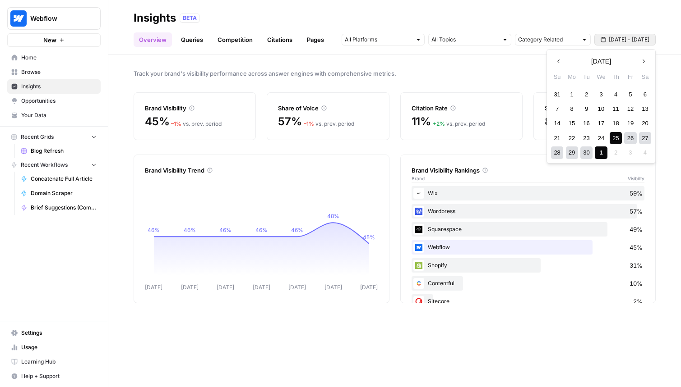
click at [600, 9] on header "Insights BETA Overview Queries Competition Citations Pages Category Related [DA…" at bounding box center [394, 27] width 572 height 55
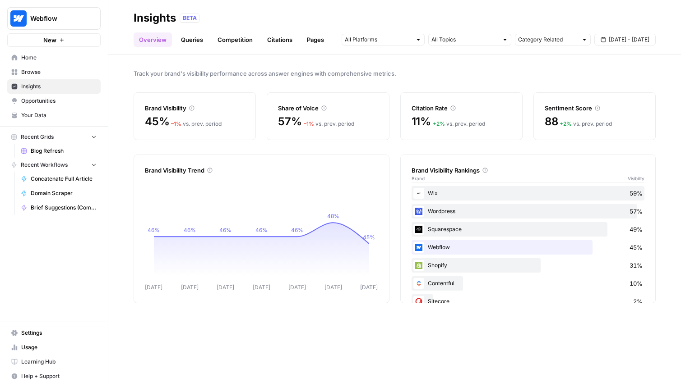
click at [557, 46] on div "Category Related [DATE] - [DATE]" at bounding box center [498, 39] width 314 height 14
click at [557, 43] on input "text" at bounding box center [548, 39] width 60 height 9
type input "Category Related"
click at [323, 99] on div "Share of Voice" at bounding box center [328, 103] width 100 height 20
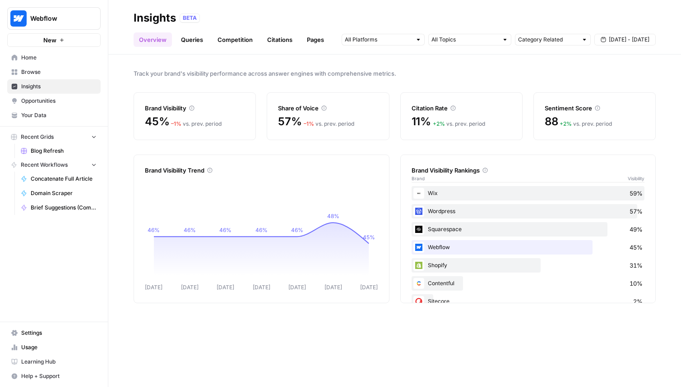
click at [300, 46] on header "Insights BETA Overview Queries Competition Citations Pages Category Related [DA…" at bounding box center [394, 27] width 572 height 55
click at [309, 41] on link "Pages" at bounding box center [315, 39] width 28 height 14
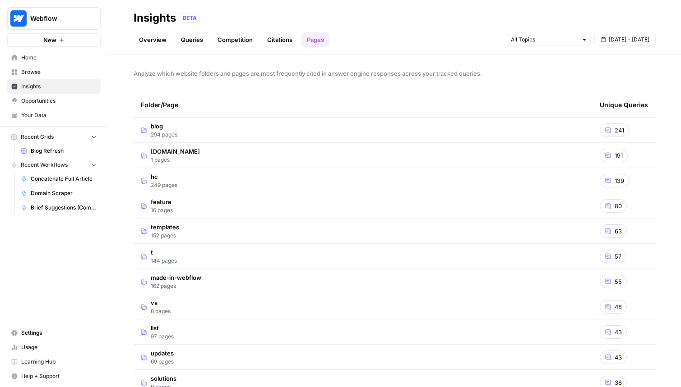
click at [266, 42] on link "Citations" at bounding box center [280, 39] width 36 height 14
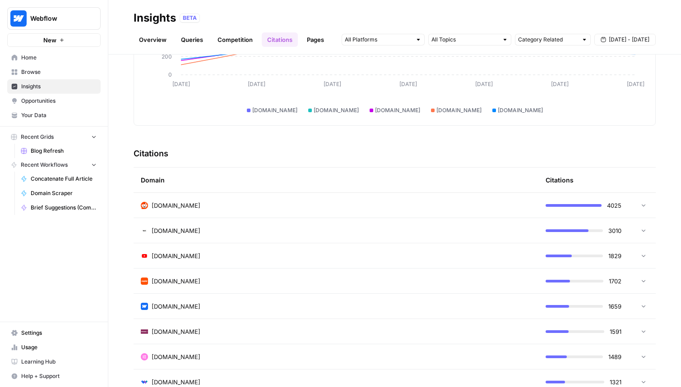
scroll to position [185, 0]
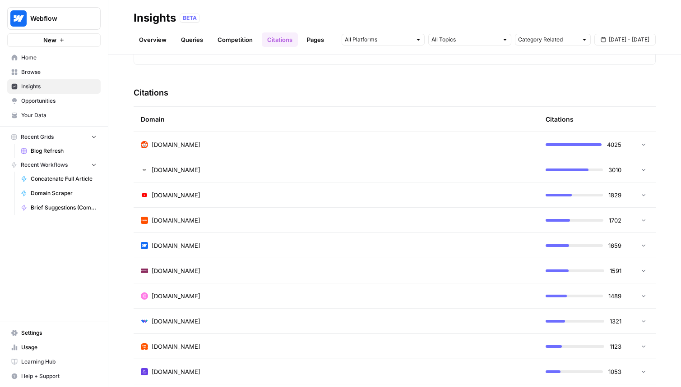
click at [236, 28] on div "Overview Queries Competition Citations Pages Category Related [DATE] - [DATE]" at bounding box center [395, 36] width 522 height 22
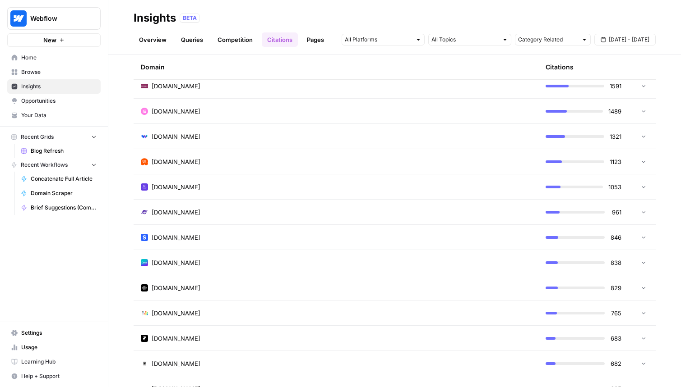
click at [221, 147] on td "[DOMAIN_NAME]" at bounding box center [336, 136] width 405 height 25
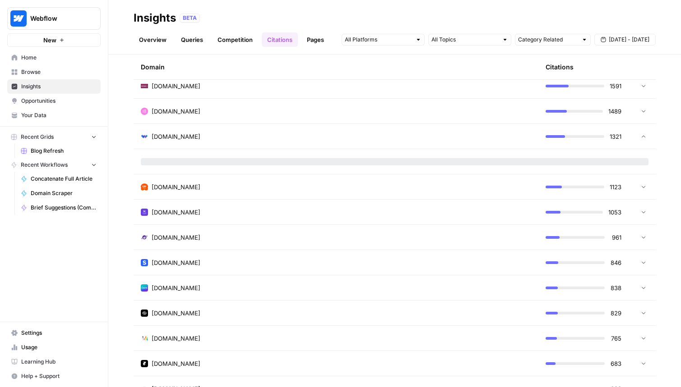
click at [49, 127] on div "Recent Grids Blog Refresh Recent Workflows Concatenate Full Article Domain Scra…" at bounding box center [54, 173] width 108 height 92
click at [54, 100] on span "Opportunities" at bounding box center [58, 101] width 75 height 8
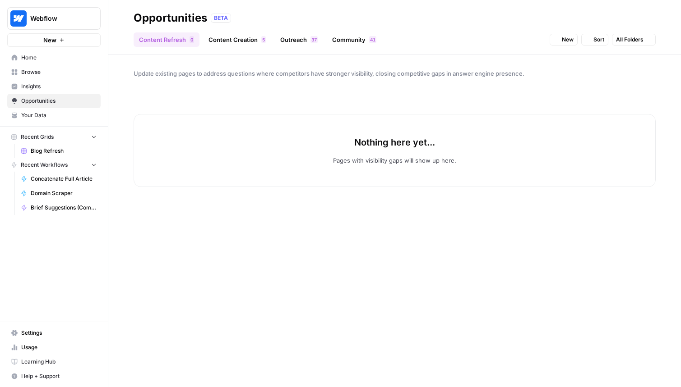
click at [55, 110] on link "Your Data" at bounding box center [53, 115] width 93 height 14
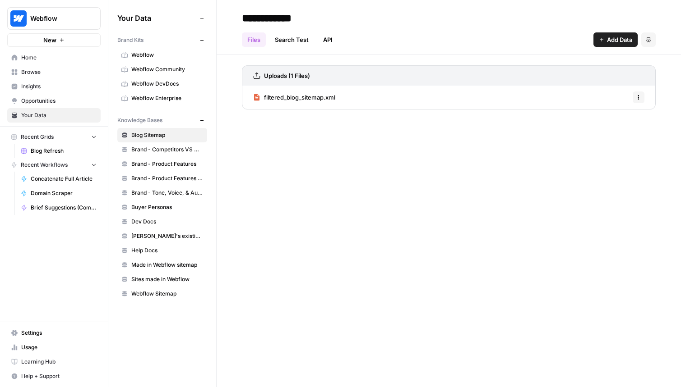
click at [58, 103] on span "Opportunities" at bounding box center [58, 101] width 75 height 8
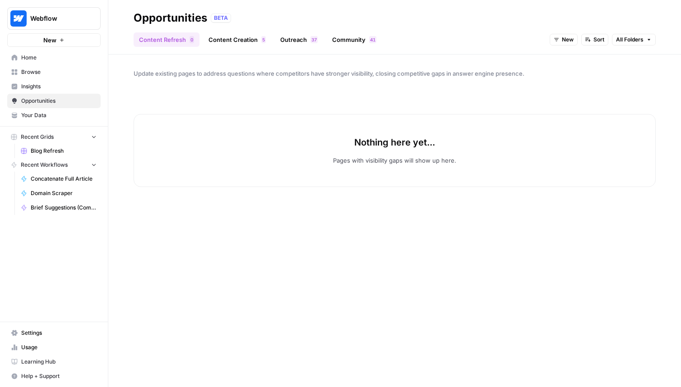
click at [313, 44] on link "Outreach 7 3" at bounding box center [299, 39] width 48 height 14
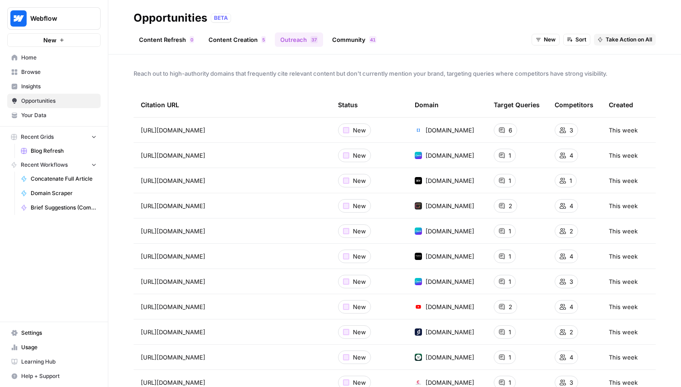
click at [204, 49] on header "Opportunities BETA Content Refresh 0 Content Creation 5 Outreach 7 3 Community …" at bounding box center [394, 27] width 572 height 55
click at [358, 25] on div "Opportunities BETA" at bounding box center [395, 18] width 522 height 14
click at [349, 41] on link "Community 1 4" at bounding box center [354, 39] width 55 height 14
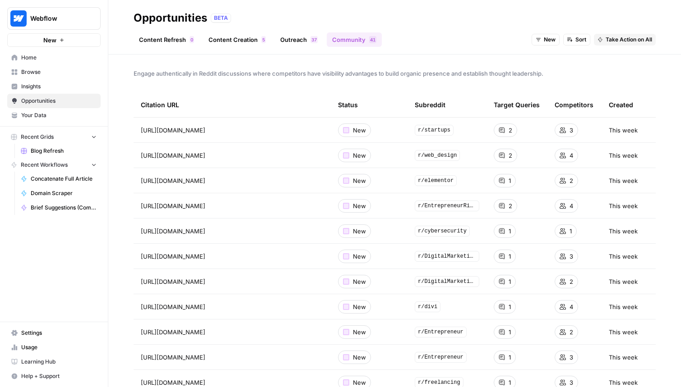
click at [196, 65] on div "Engage authentically in Reddit discussions where competitors have visibility ad…" at bounding box center [394, 221] width 572 height 333
click at [156, 39] on link "Content Refresh 0" at bounding box center [167, 39] width 66 height 14
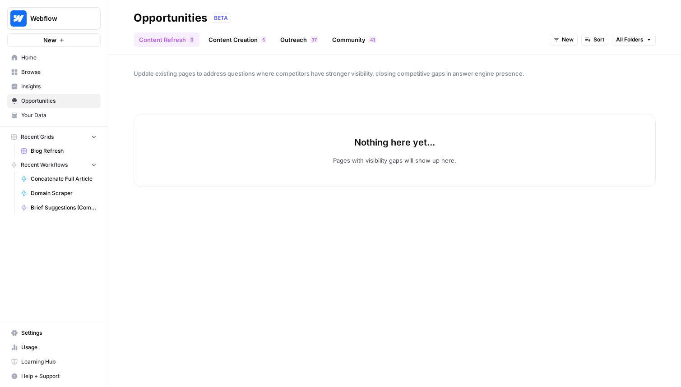
click at [285, 40] on link "Outreach 7 3" at bounding box center [299, 39] width 48 height 14
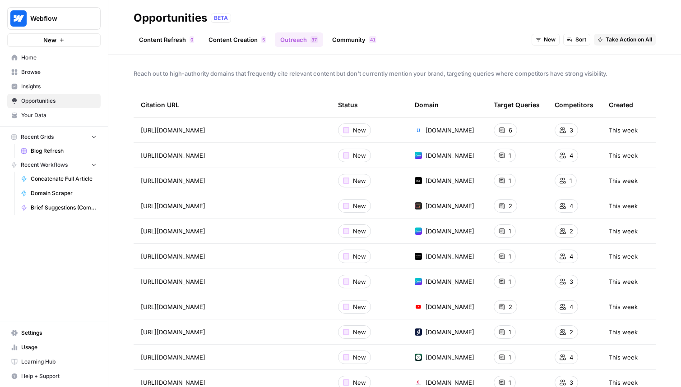
click at [89, 120] on link "Your Data" at bounding box center [53, 115] width 93 height 14
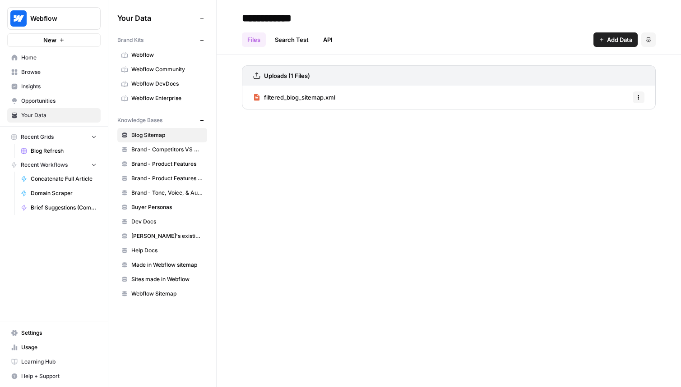
click at [88, 100] on span "Opportunities" at bounding box center [58, 101] width 75 height 8
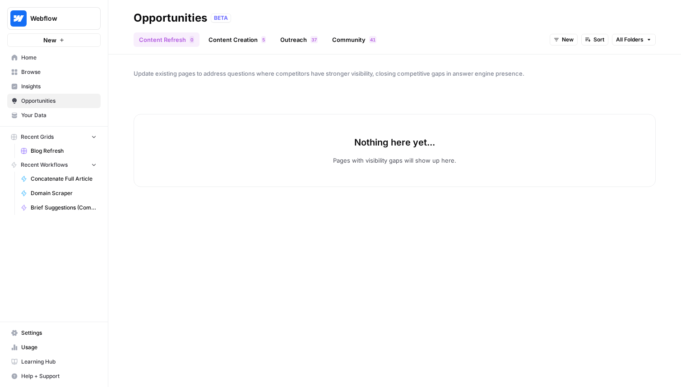
click at [610, 41] on div "New Sort All Folders" at bounding box center [602, 39] width 106 height 14
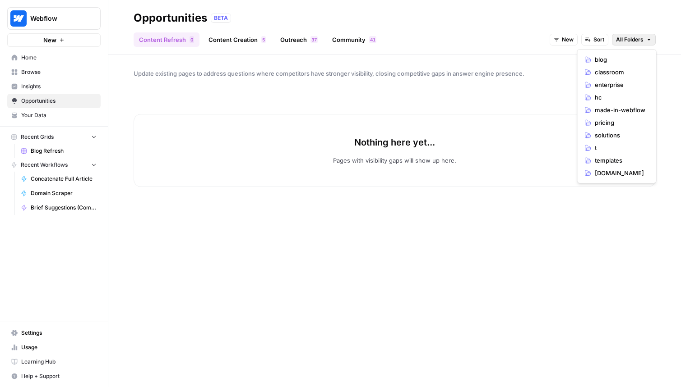
click at [625, 41] on span "All Folders" at bounding box center [630, 40] width 28 height 8
click at [316, 73] on span "Update existing pages to address questions where competitors have stronger visi…" at bounding box center [395, 73] width 522 height 9
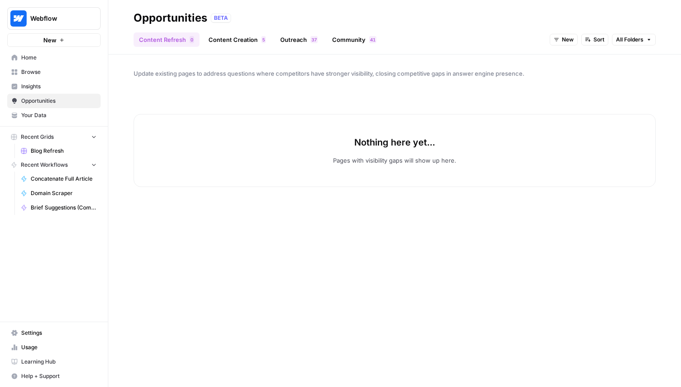
click at [48, 156] on link "Blog Refresh" at bounding box center [59, 151] width 84 height 14
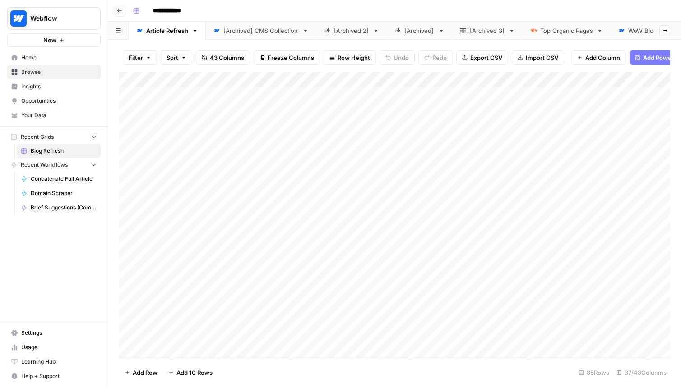
click at [117, 13] on icon "button" at bounding box center [119, 10] width 5 height 5
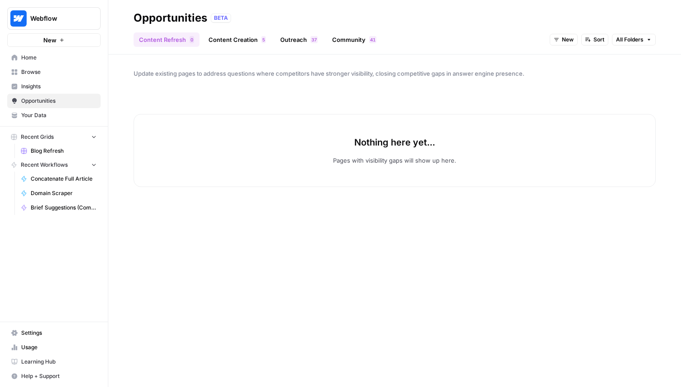
click at [248, 37] on link "Content Creation 5" at bounding box center [237, 39] width 68 height 14
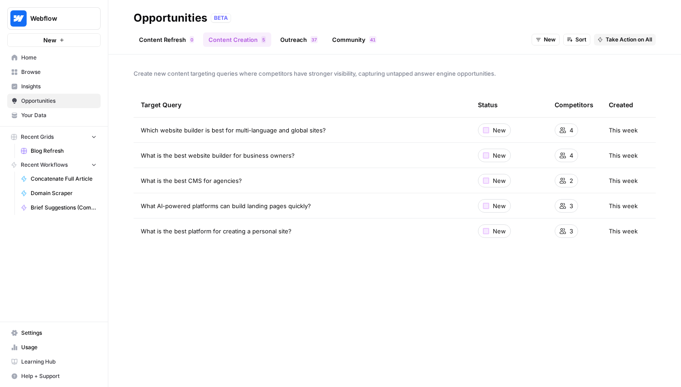
click at [48, 120] on link "Your Data" at bounding box center [53, 115] width 93 height 14
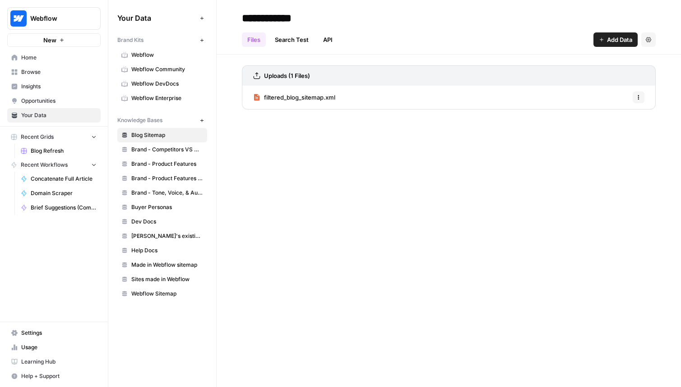
click at [53, 99] on span "Opportunities" at bounding box center [58, 101] width 75 height 8
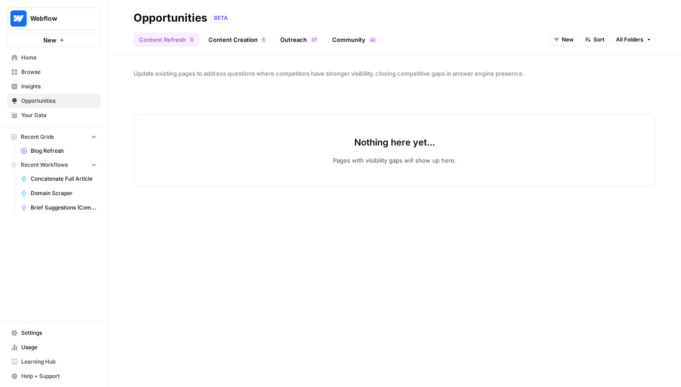
click at [56, 86] on span "Insights" at bounding box center [58, 87] width 75 height 8
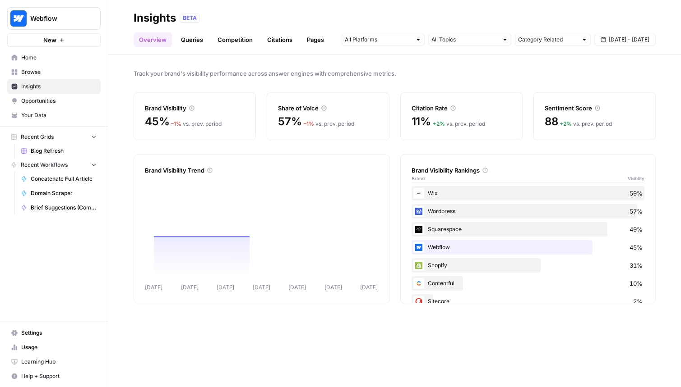
click at [54, 139] on span "Recent Grids" at bounding box center [37, 137] width 33 height 8
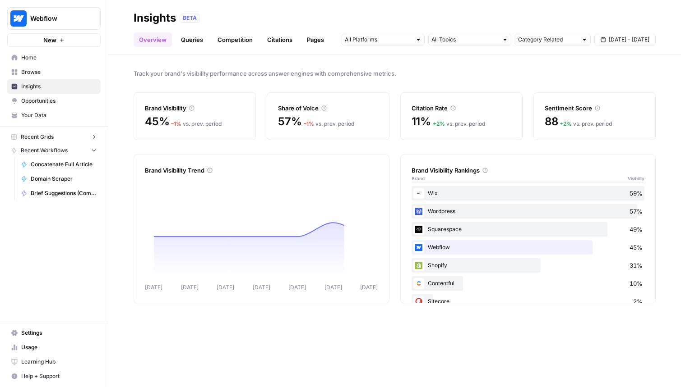
click at [54, 139] on span "Recent Grids" at bounding box center [37, 137] width 33 height 8
click at [54, 151] on span "Blog Refresh" at bounding box center [64, 151] width 66 height 8
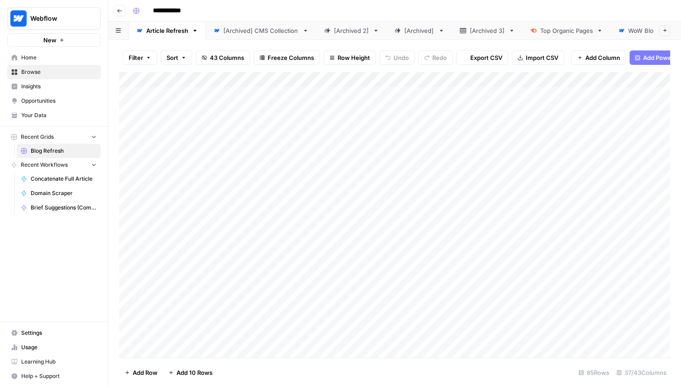
click at [118, 15] on button "Go back" at bounding box center [120, 11] width 12 height 12
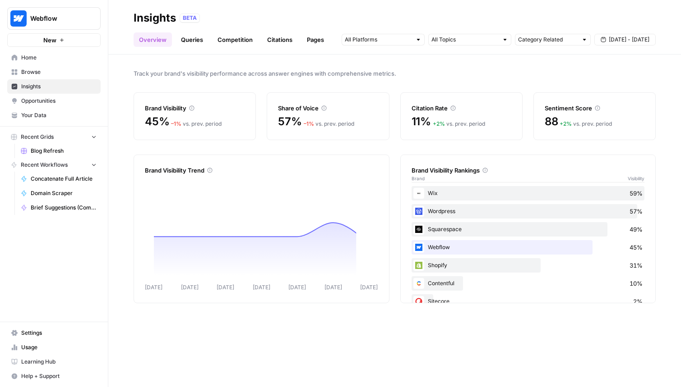
click at [52, 76] on span "Browse" at bounding box center [58, 72] width 75 height 8
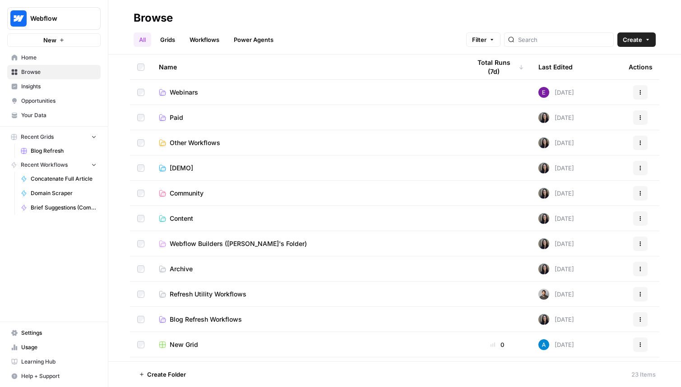
click at [165, 42] on link "Grids" at bounding box center [168, 39] width 26 height 14
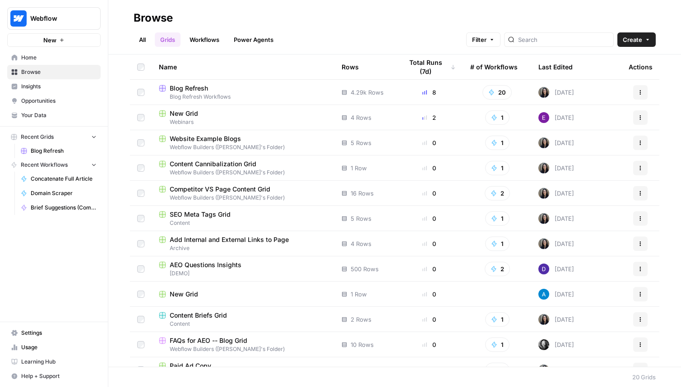
click at [135, 41] on link "All" at bounding box center [143, 39] width 18 height 14
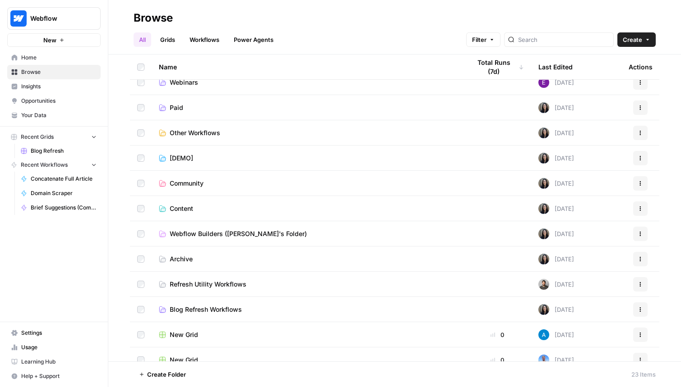
scroll to position [11, 0]
click at [196, 308] on span "Blog Refresh Workflows" at bounding box center [206, 308] width 72 height 9
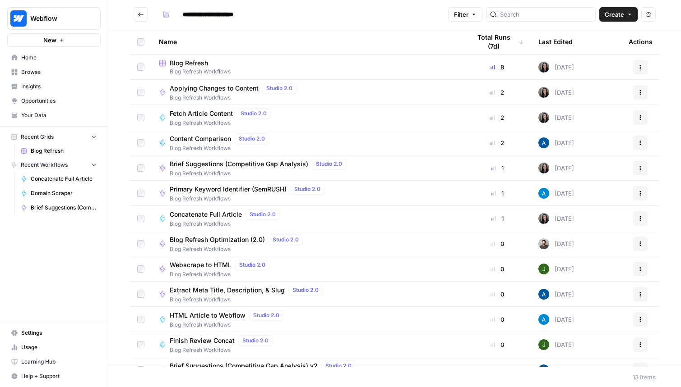
click at [140, 15] on icon "Go back" at bounding box center [141, 14] width 6 height 6
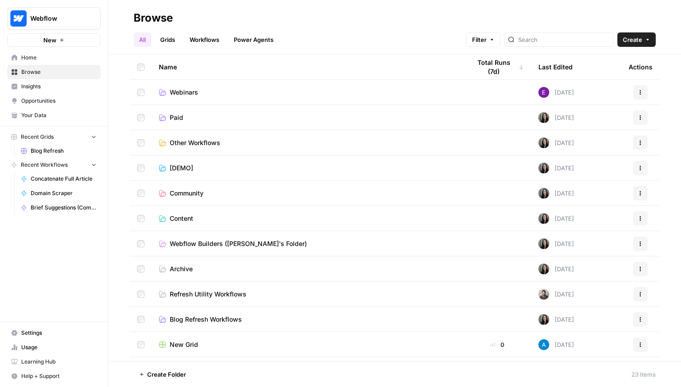
scroll to position [76, 0]
